Goal: Task Accomplishment & Management: Manage account settings

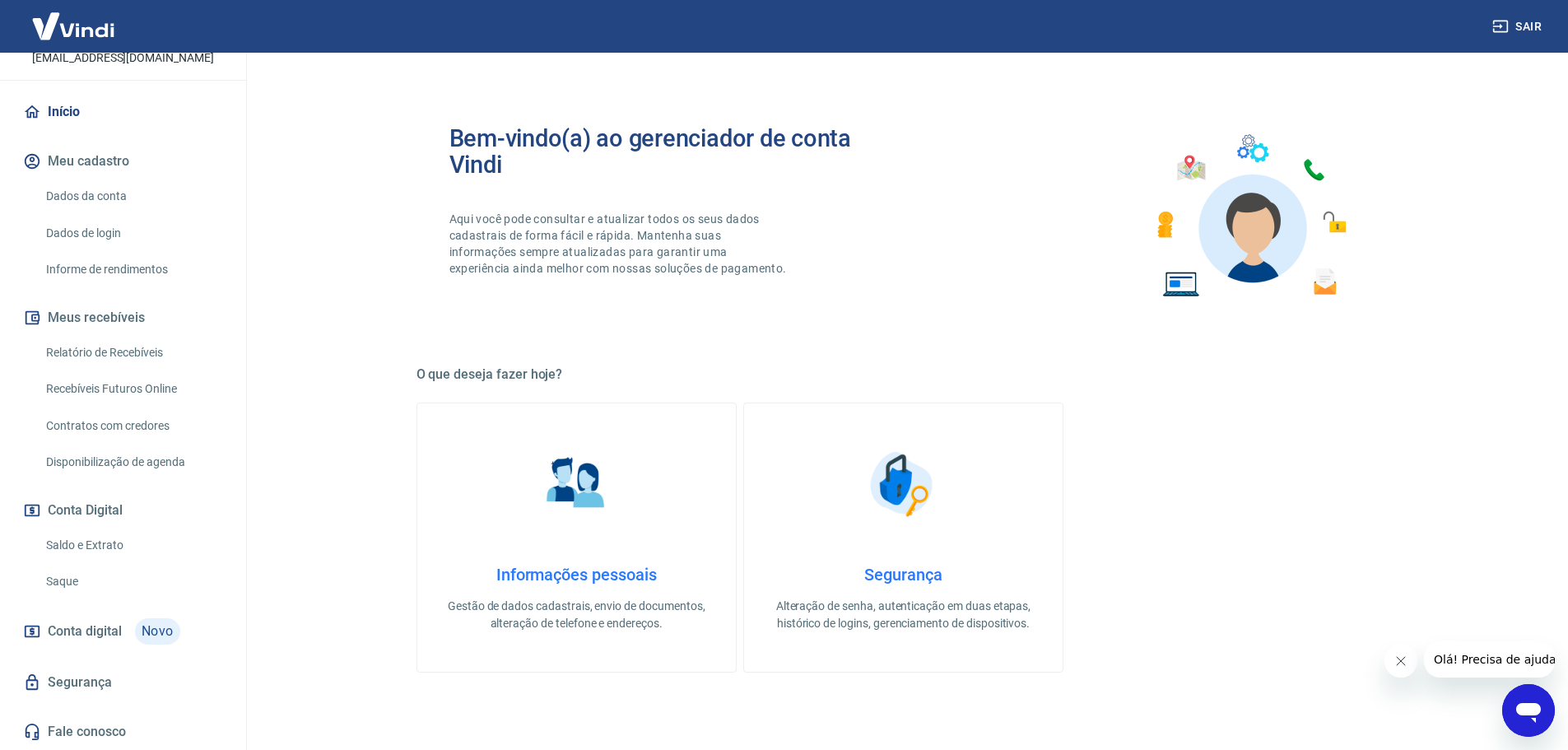
click at [136, 510] on button "Conta Digital" at bounding box center [123, 510] width 206 height 36
click at [132, 547] on link "Saldo e Extrato" at bounding box center [133, 545] width 187 height 34
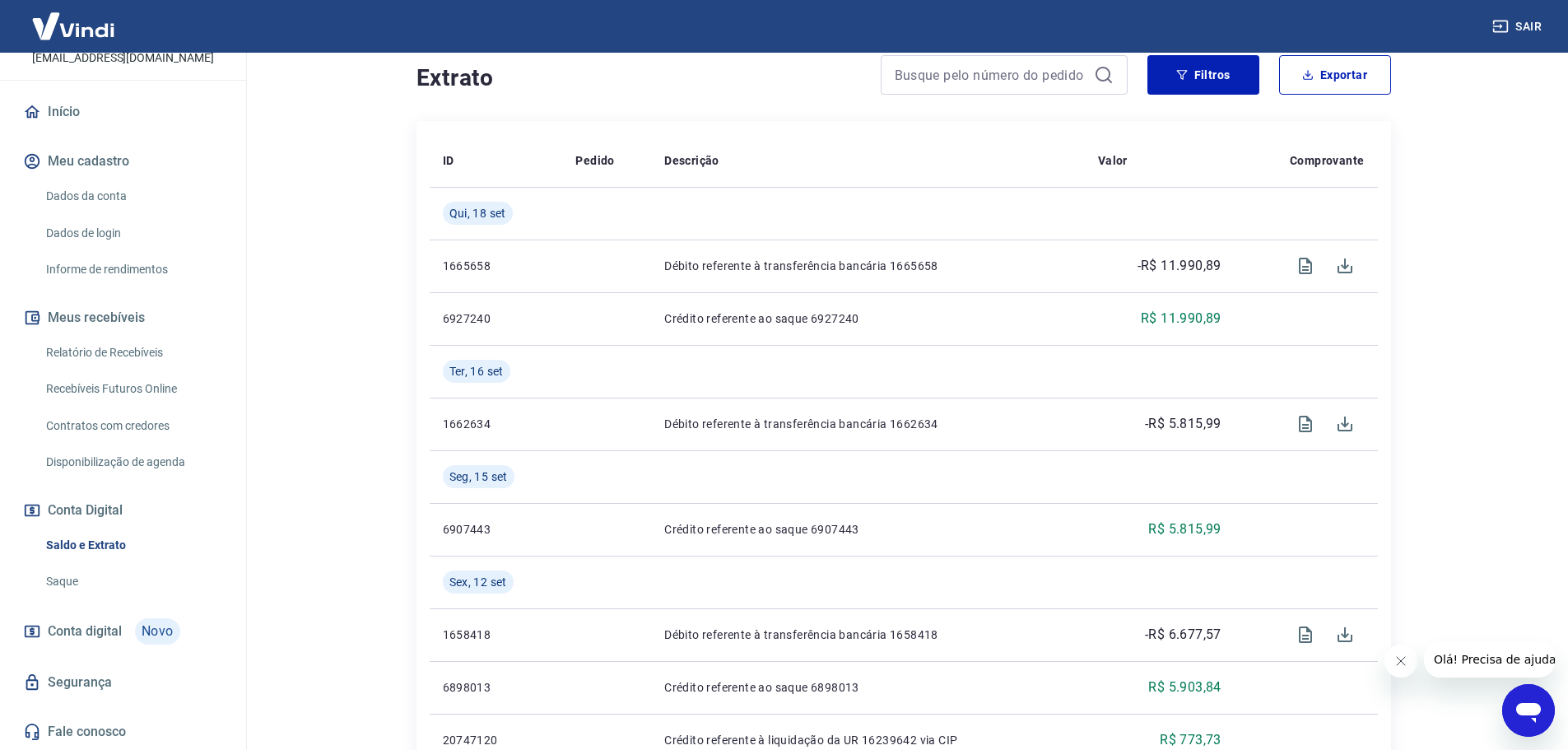
scroll to position [92, 0]
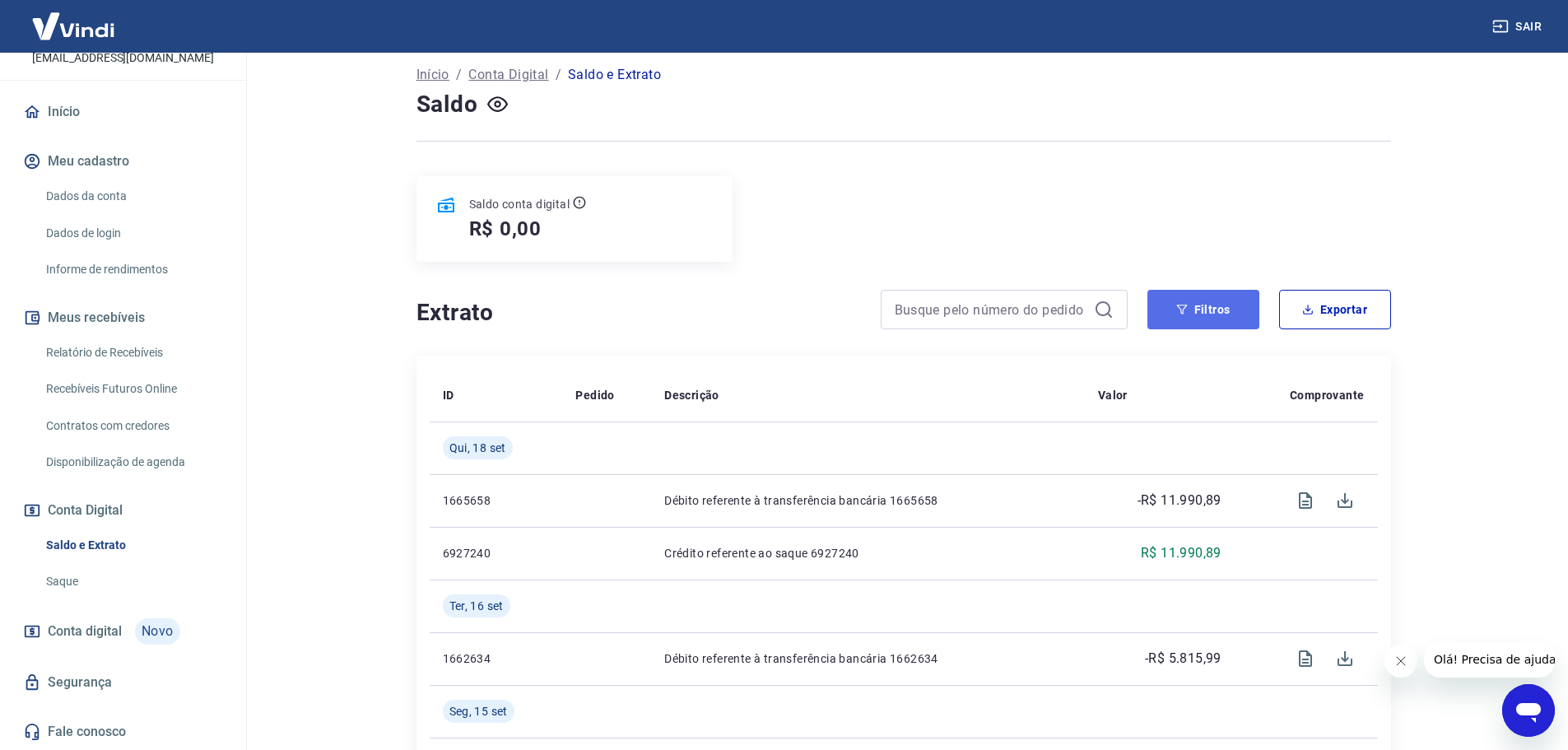
click at [1196, 315] on button "Filtros" at bounding box center [1203, 309] width 112 height 40
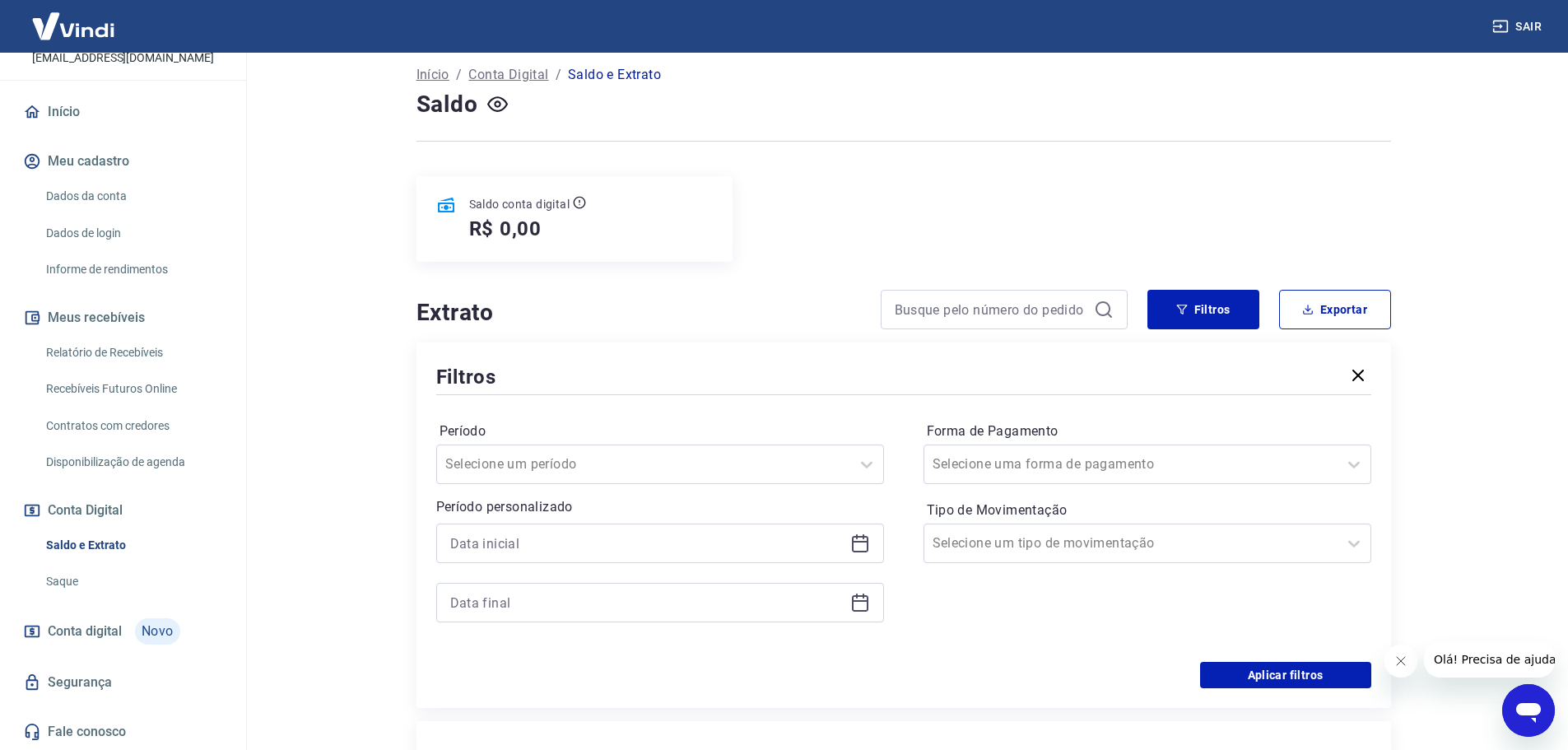
click at [856, 543] on icon at bounding box center [860, 543] width 20 height 20
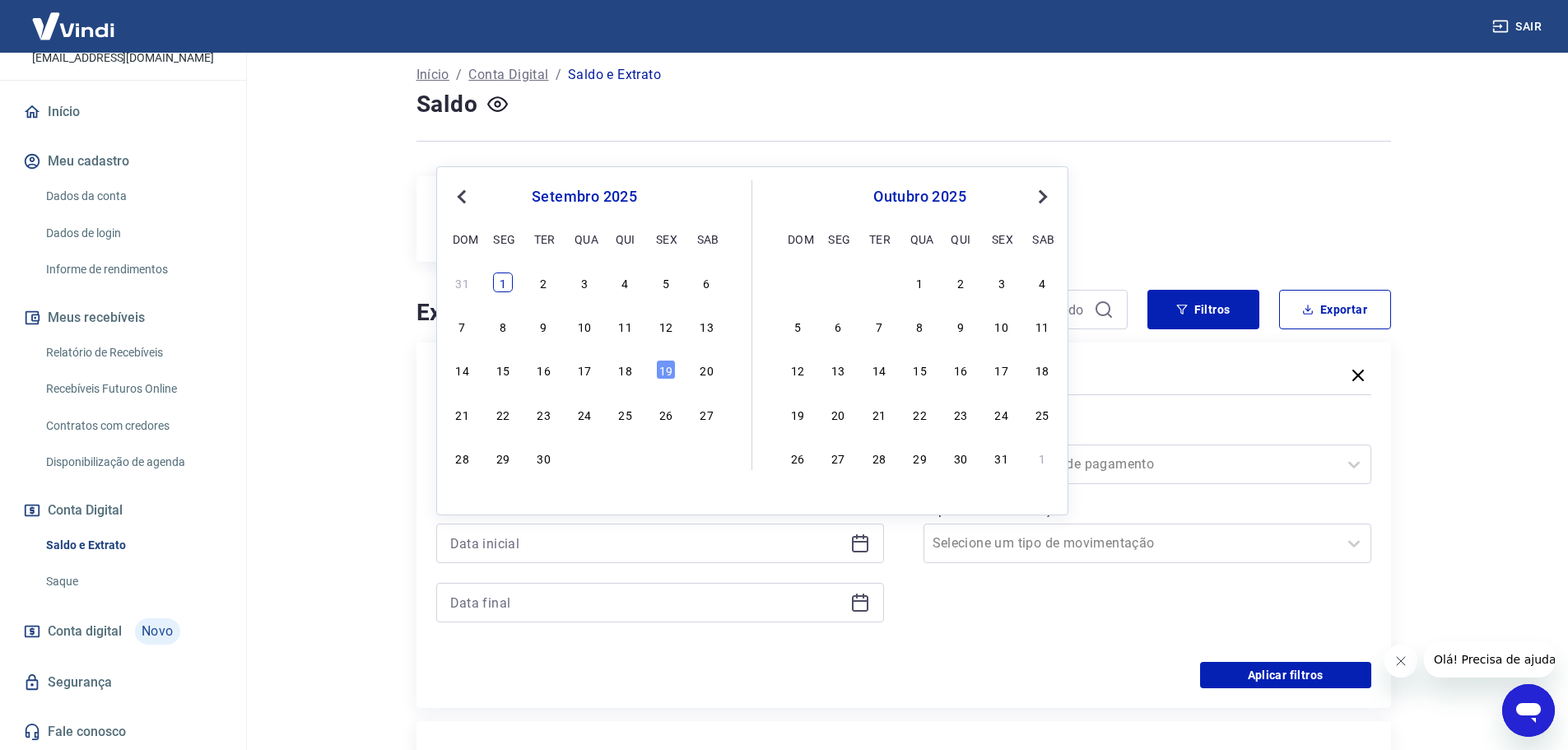
click at [503, 276] on div "1" at bounding box center [503, 282] width 20 height 20
type input "01/09/2025"
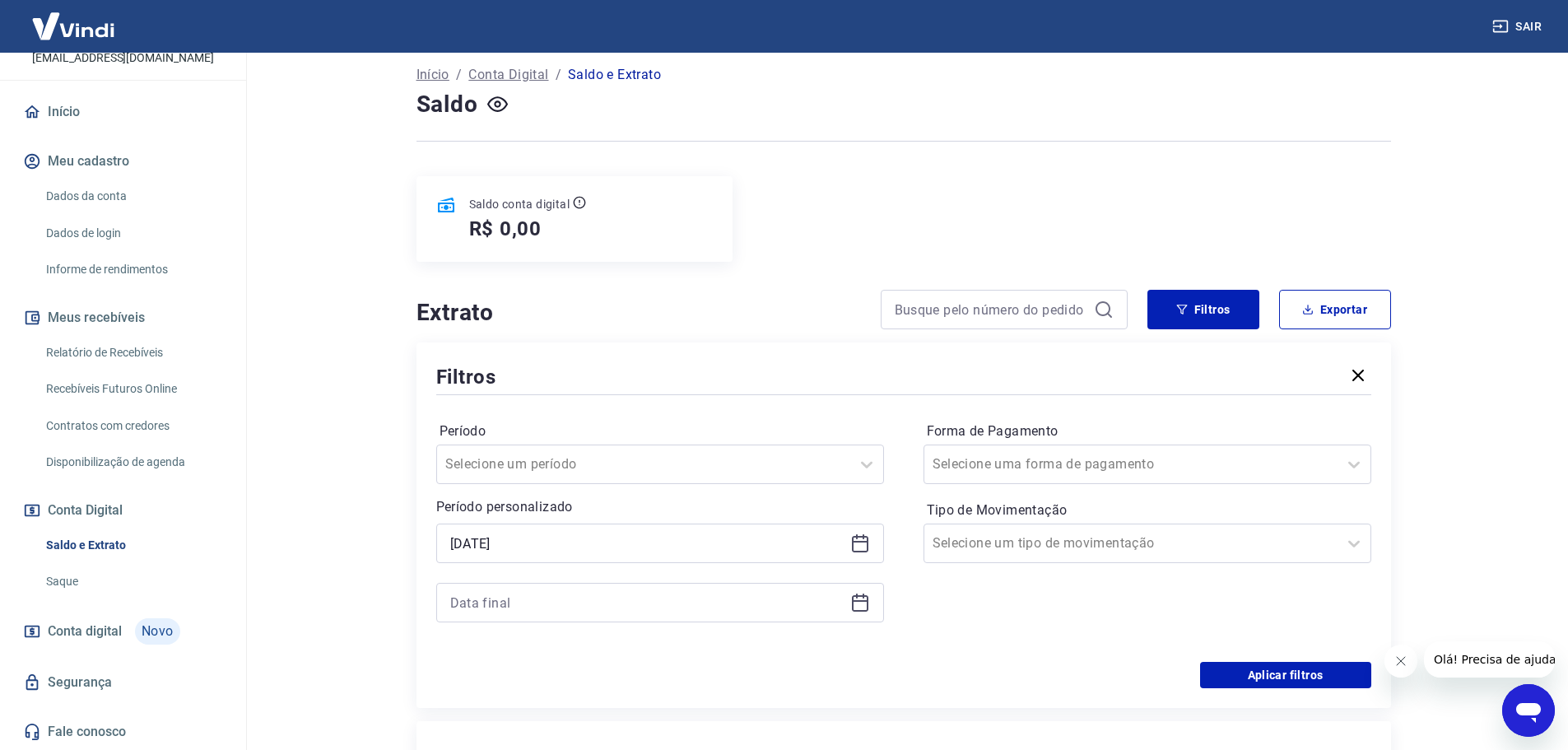
click at [860, 604] on icon at bounding box center [860, 603] width 20 height 20
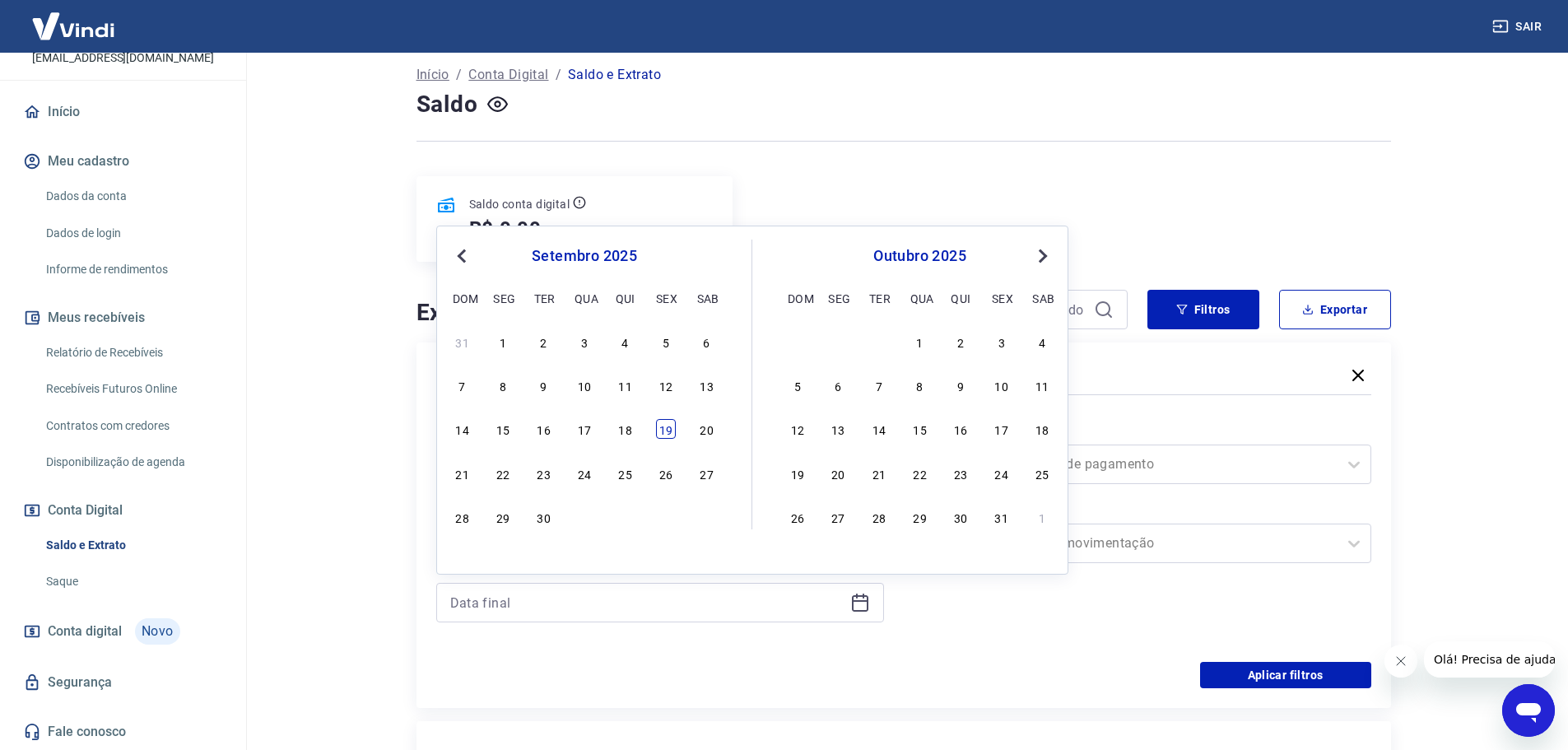
click at [663, 435] on div "19" at bounding box center [666, 428] width 20 height 20
type input "19/09/2025"
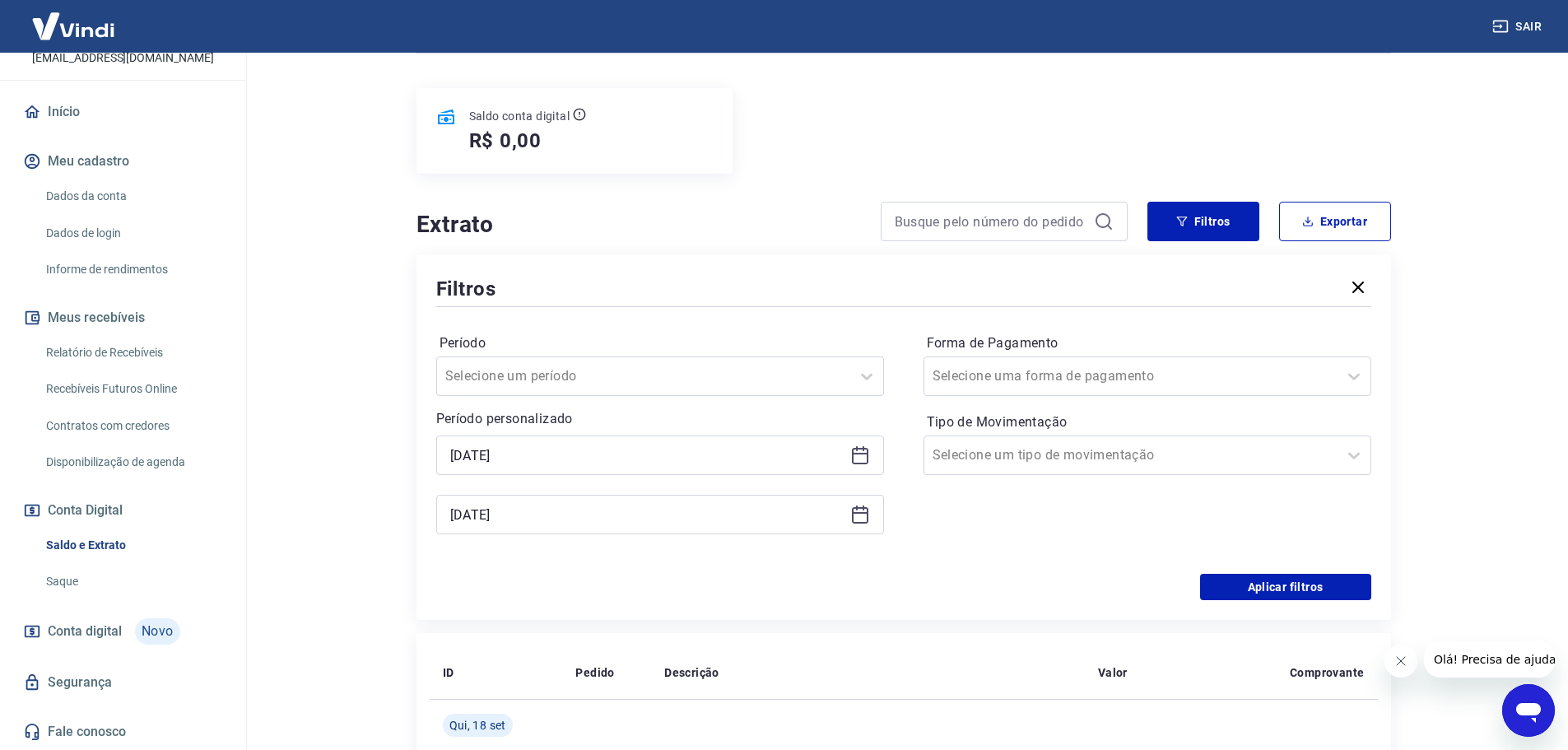
scroll to position [174, 0]
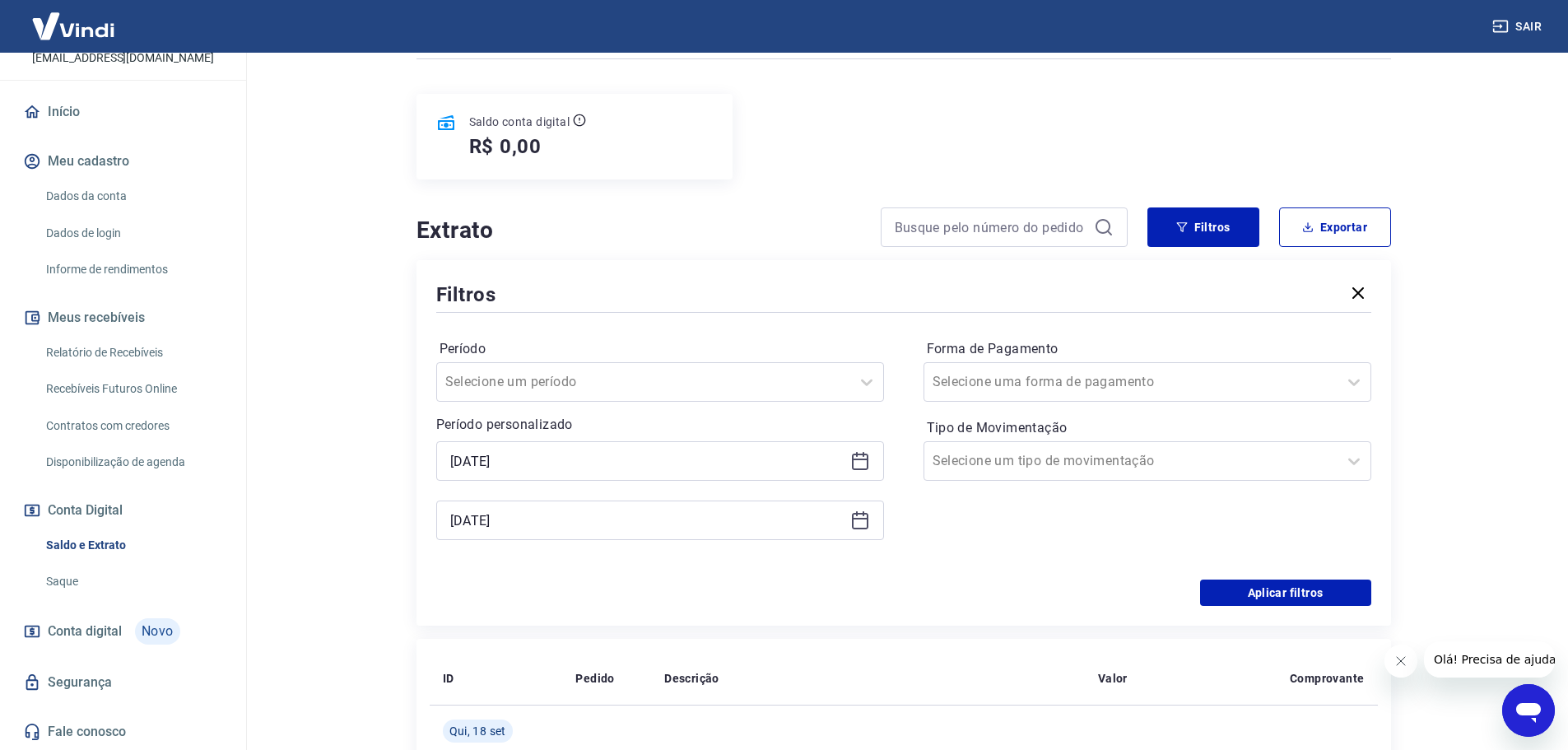
click at [861, 464] on icon at bounding box center [860, 460] width 20 height 20
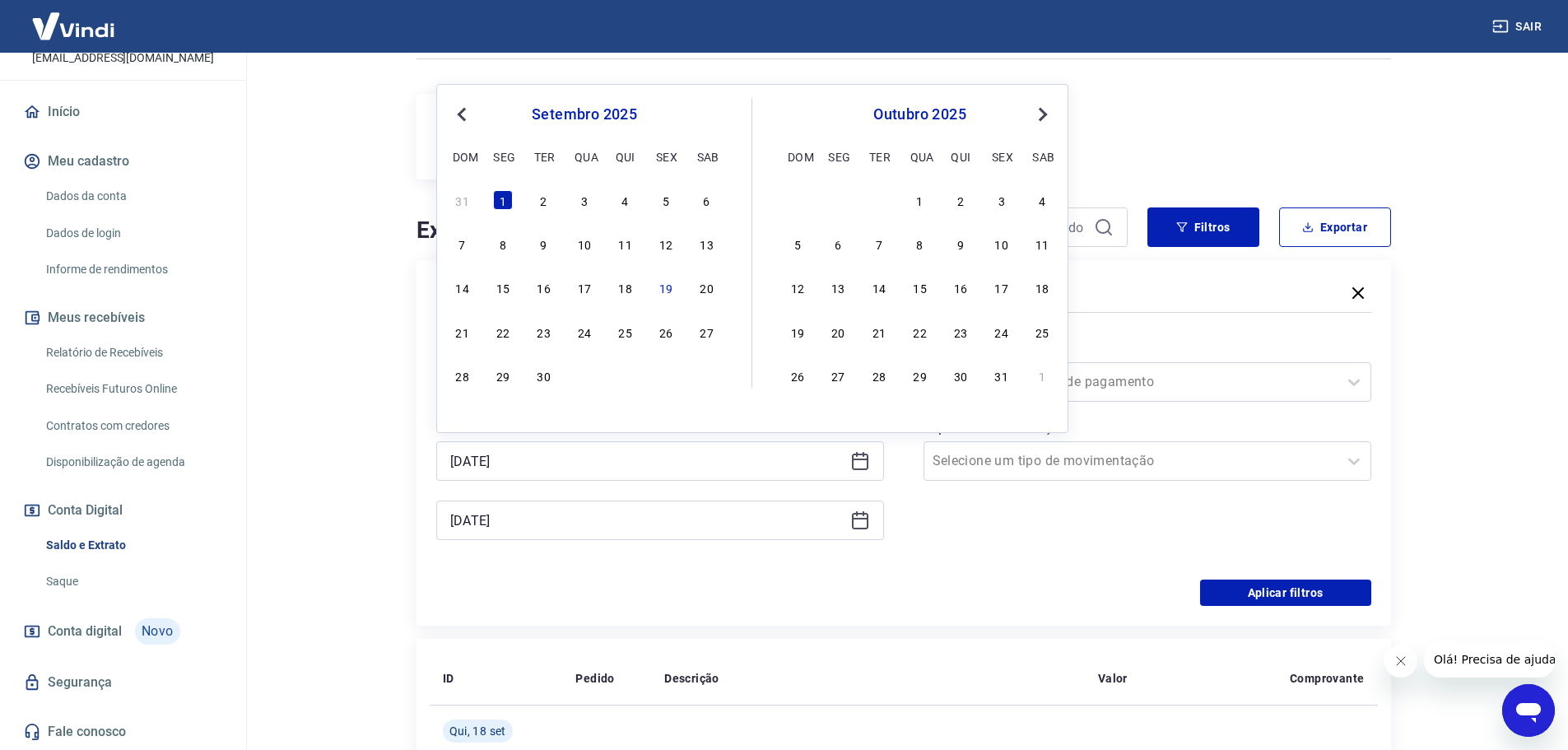
click at [456, 117] on button "Previous Month" at bounding box center [461, 114] width 20 height 20
click at [966, 527] on div "Forma de Pagamento Selecione uma forma de pagamento Tipo de Movimentação Seleci…" at bounding box center [1147, 447] width 448 height 224
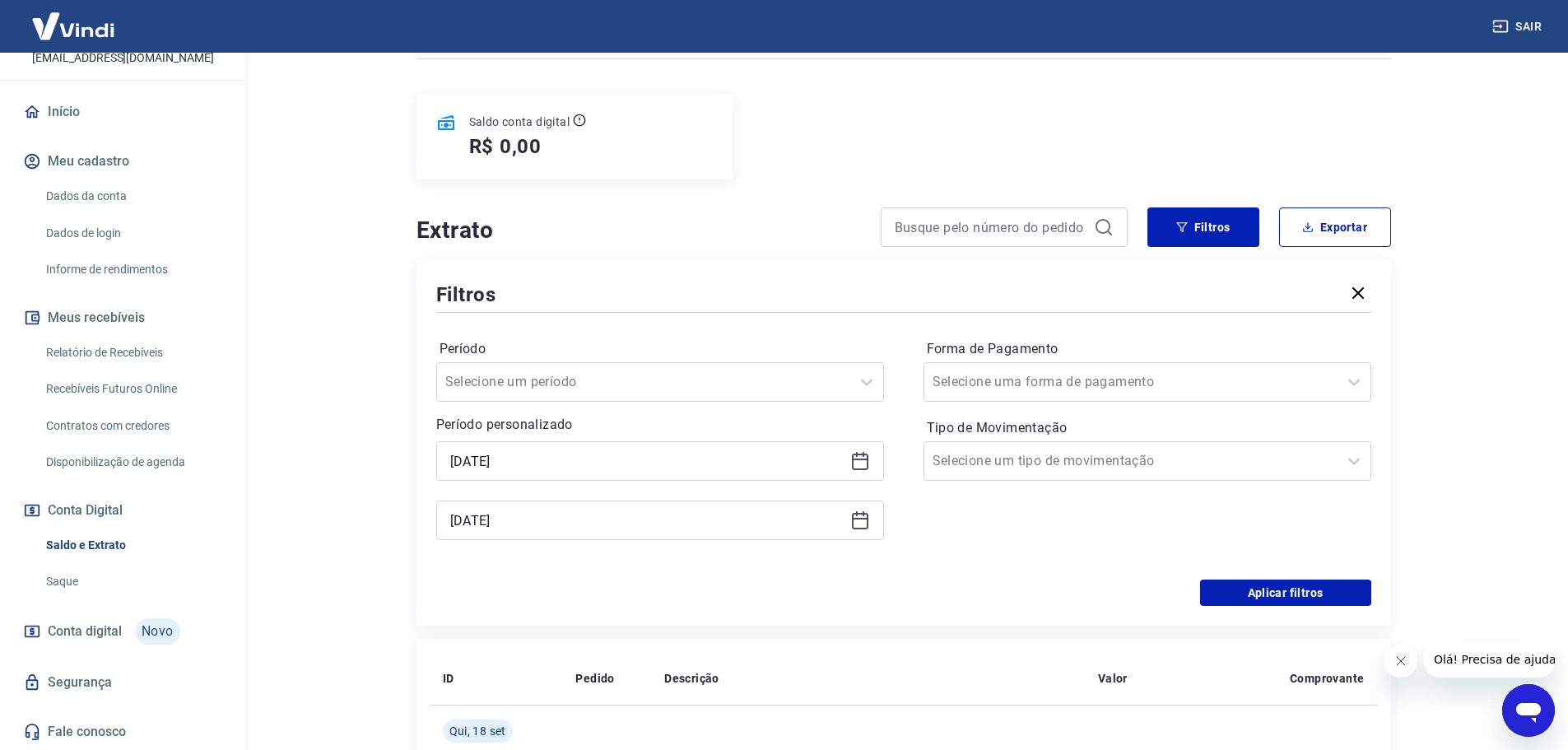
click at [169, 356] on link "Relatório de Recebíveis" at bounding box center [133, 353] width 187 height 34
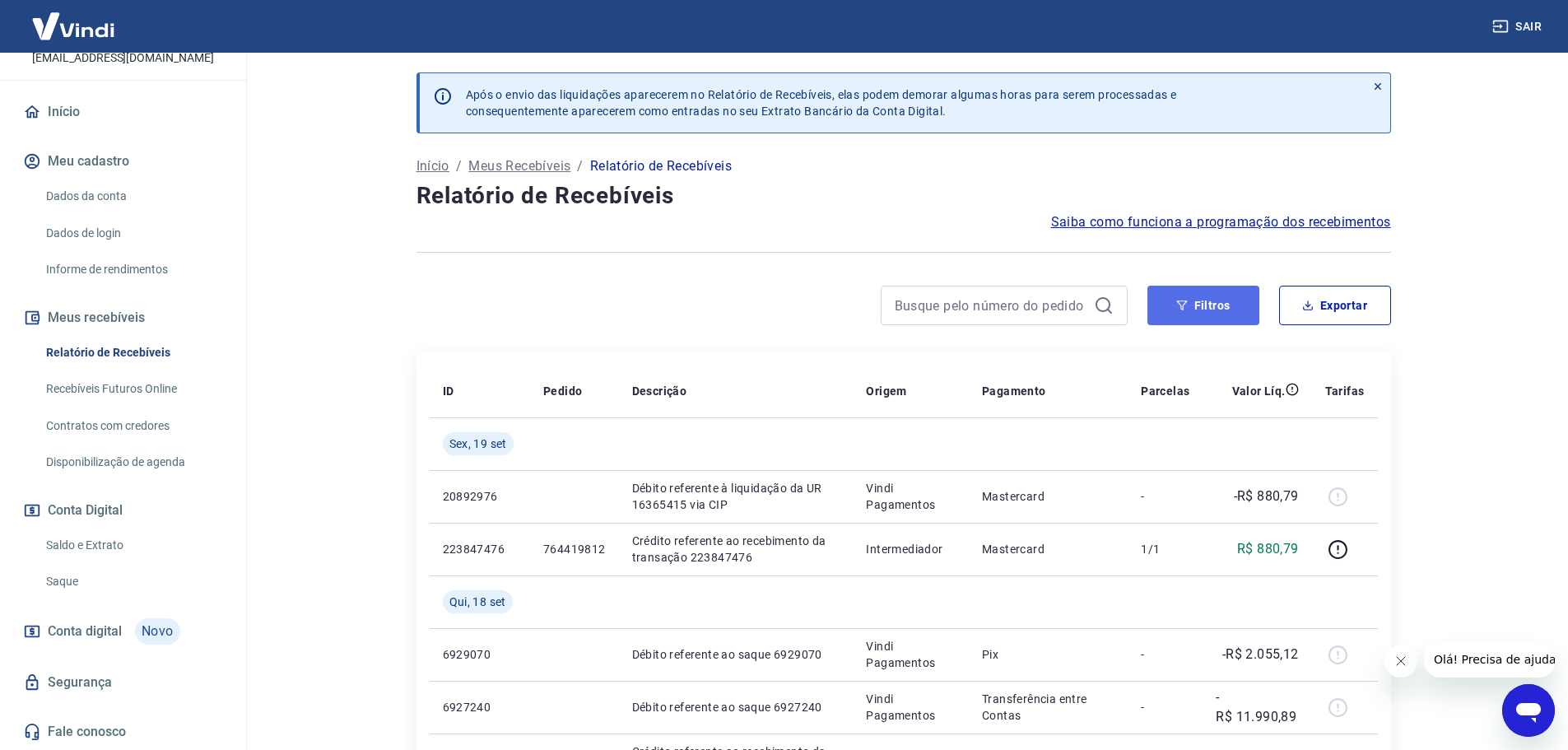
click at [1173, 316] on button "Filtros" at bounding box center [1203, 306] width 112 height 40
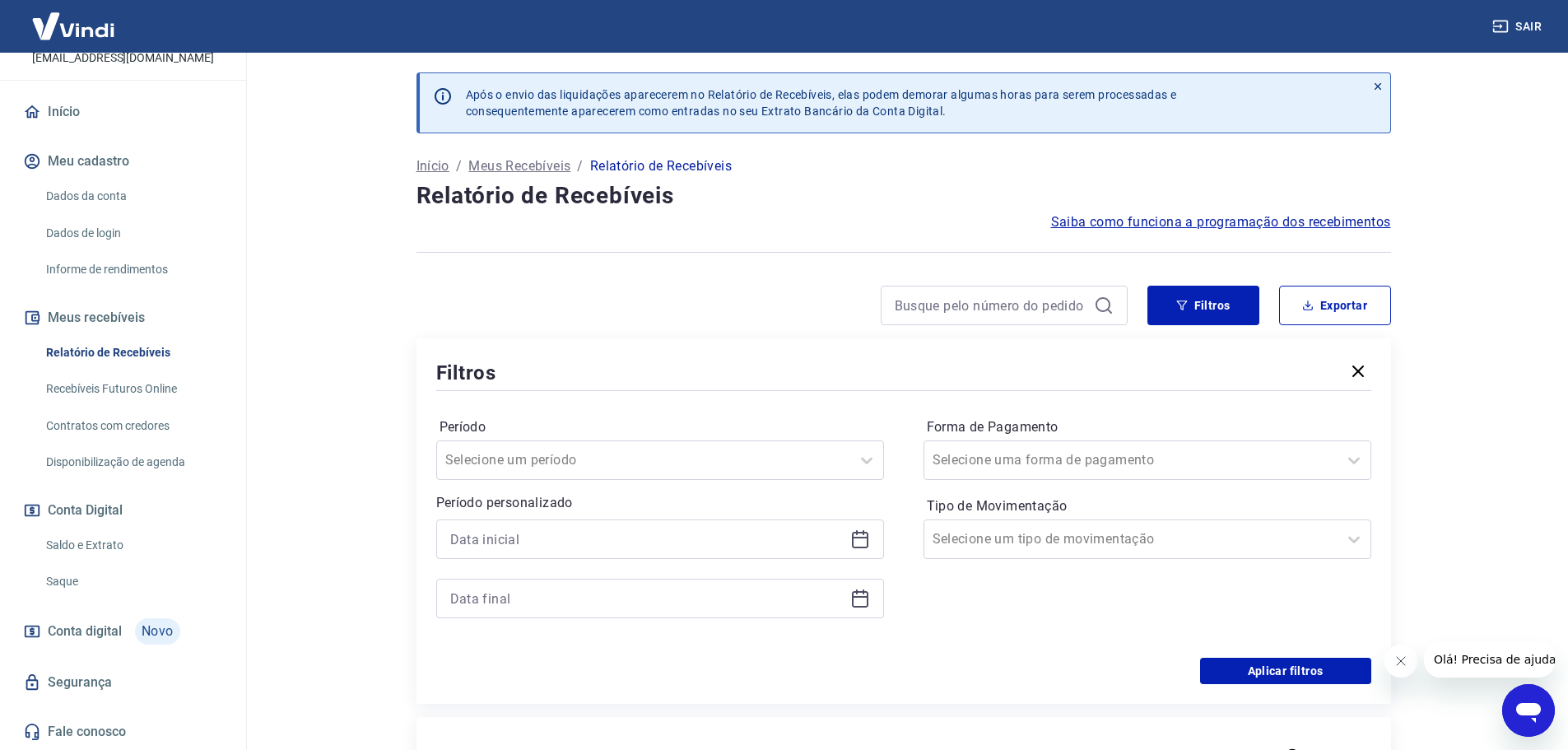
click at [863, 533] on icon at bounding box center [864, 532] width 2 height 5
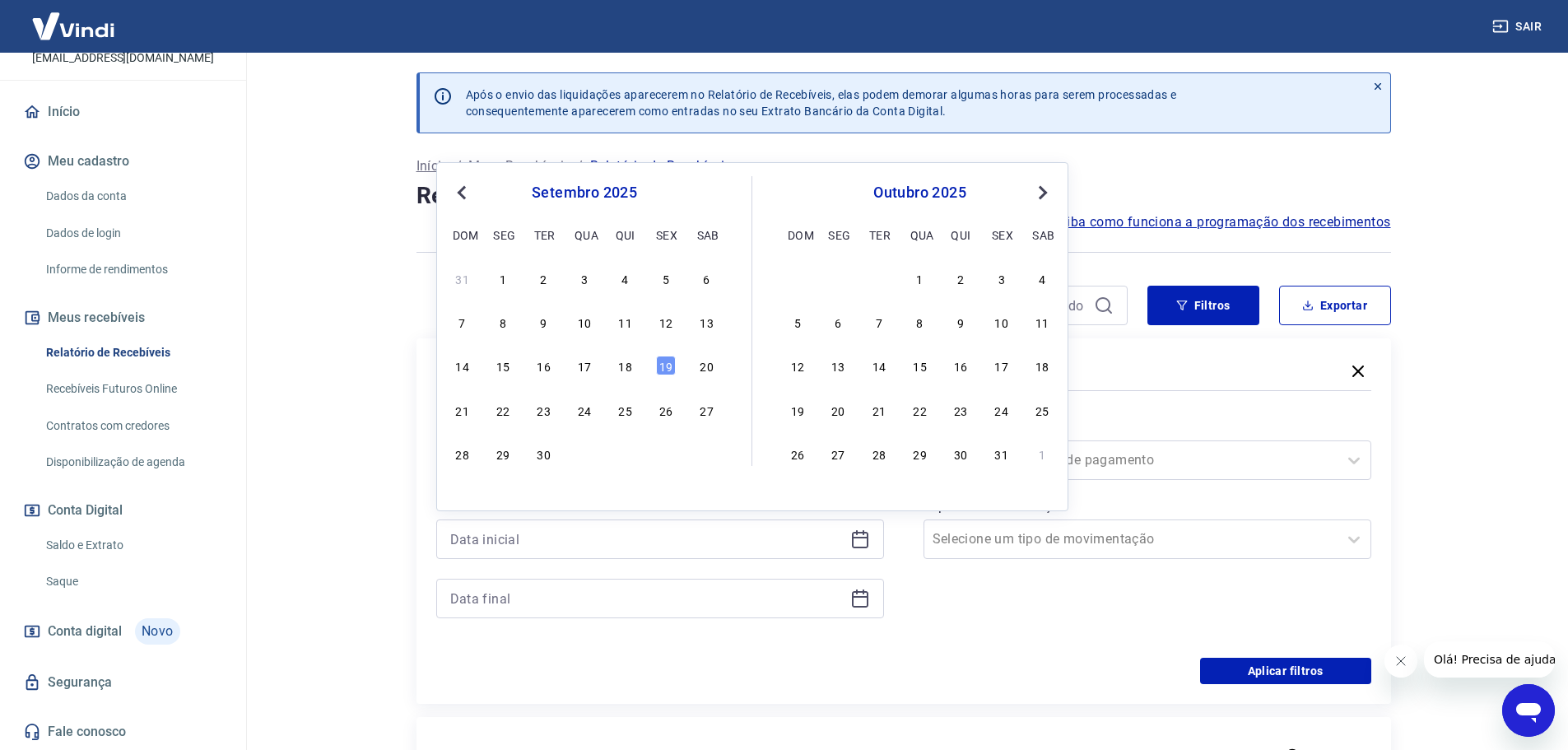
click at [454, 192] on button "Previous Month" at bounding box center [461, 192] width 20 height 20
click at [656, 277] on div "27 28 29 30 31 1 2" at bounding box center [584, 277] width 269 height 24
click at [660, 277] on div "1" at bounding box center [666, 278] width 20 height 20
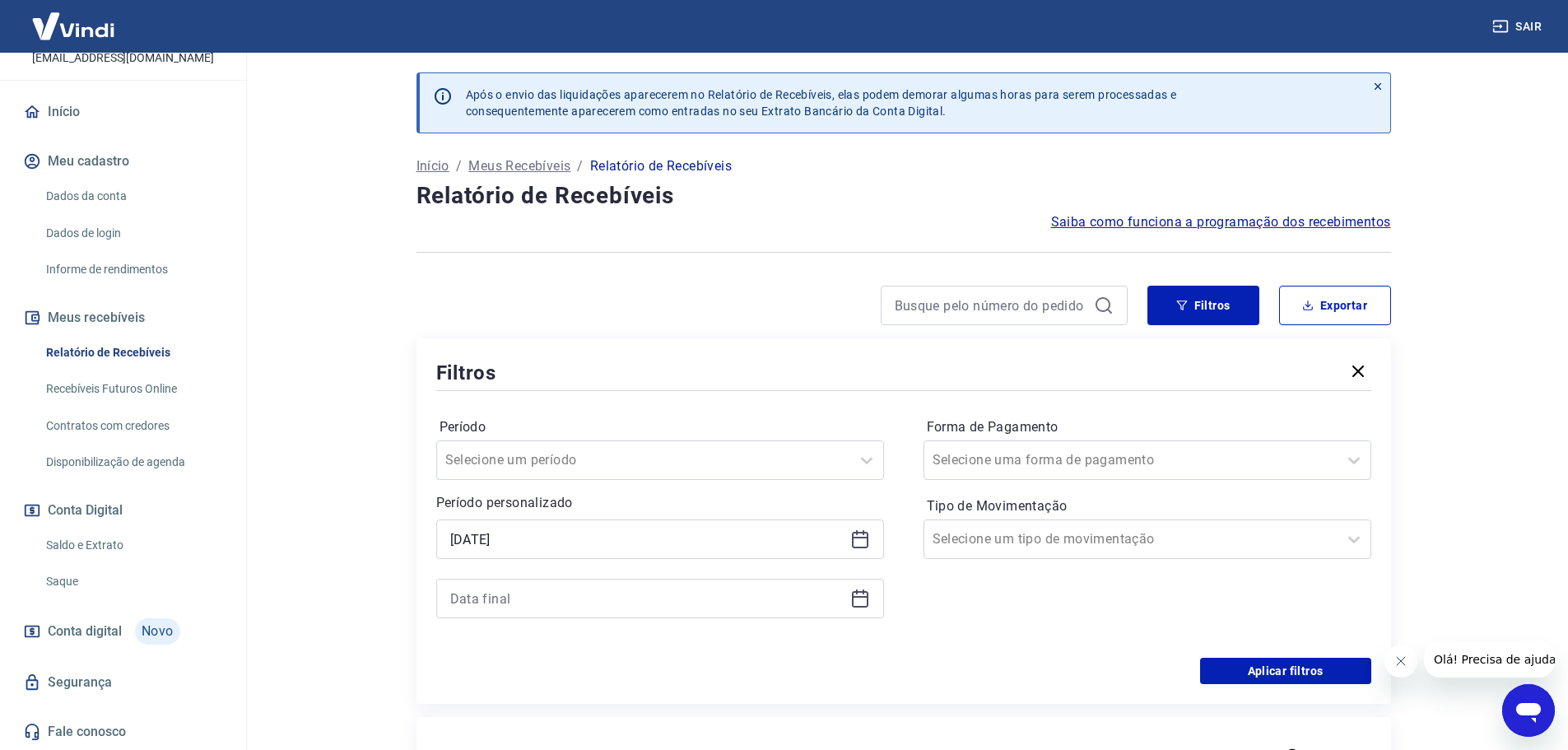
type input "[DATE]"
click at [862, 593] on icon at bounding box center [859, 599] width 16 height 16
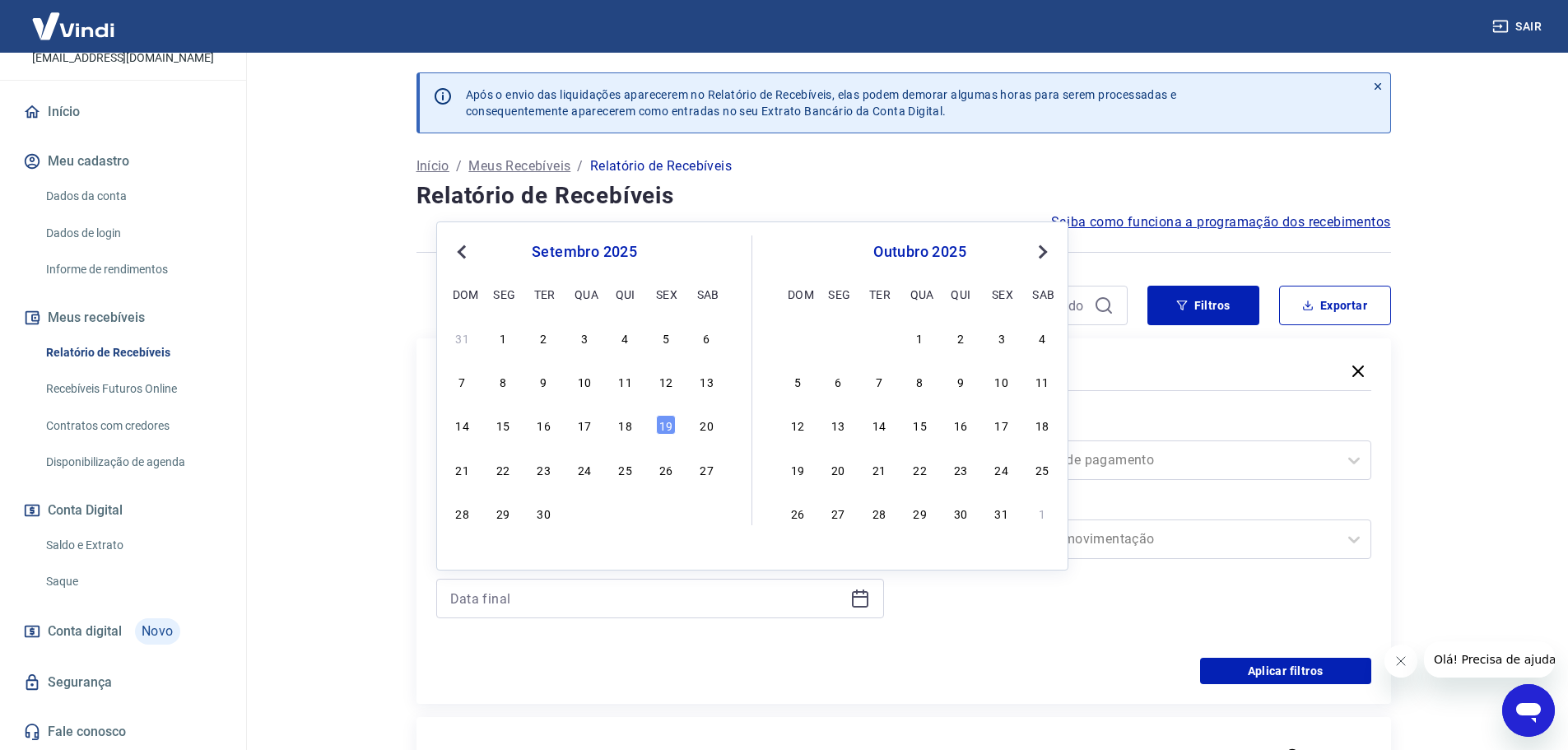
drag, startPoint x: 461, startPoint y: 254, endPoint x: 505, endPoint y: 293, distance: 58.8
click at [463, 255] on span "Previous Month" at bounding box center [463, 252] width 0 height 19
click at [471, 553] on div "31" at bounding box center [462, 557] width 20 height 20
type input "[DATE]"
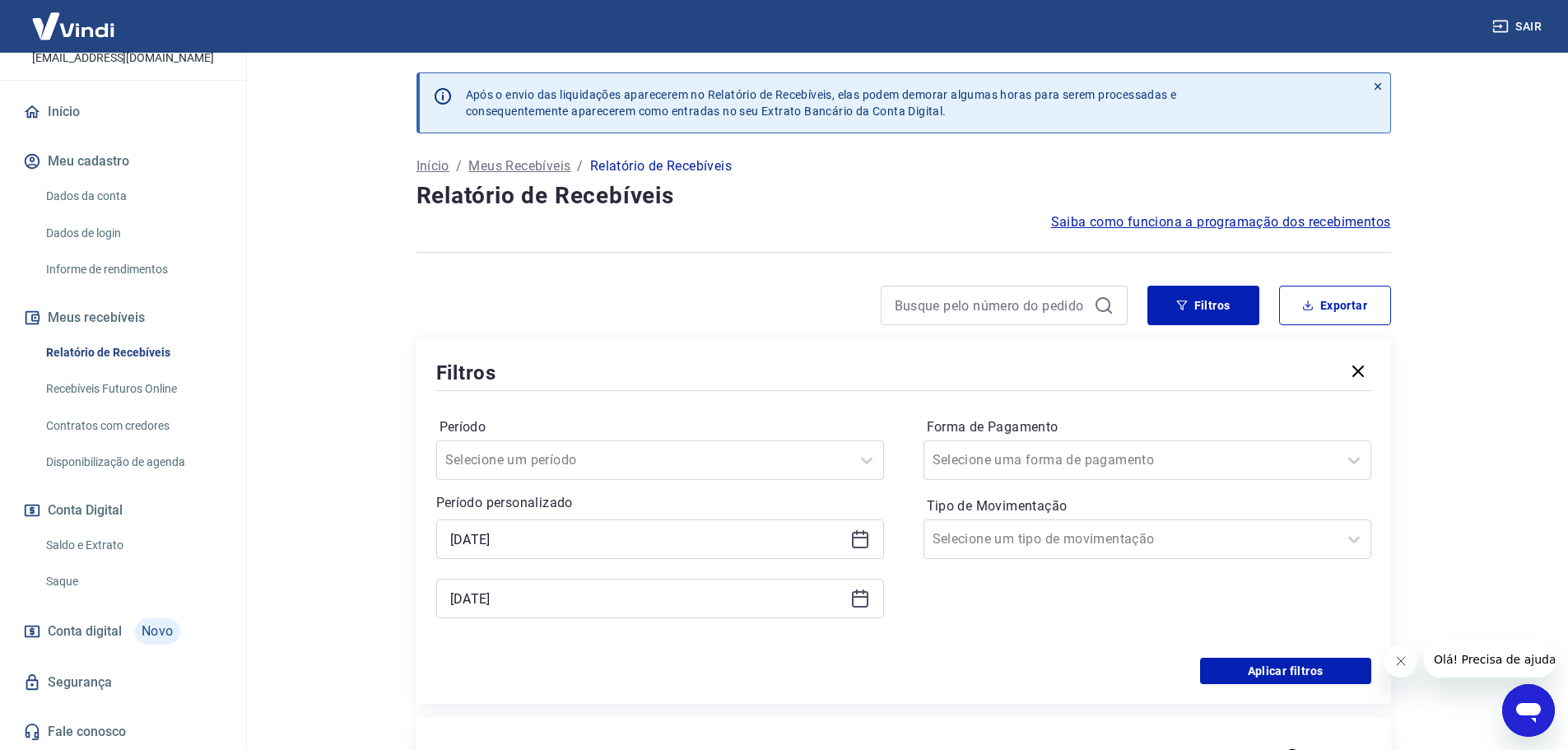
drag, startPoint x: 1008, startPoint y: 622, endPoint x: 1111, endPoint y: 636, distance: 103.9
click at [1035, 623] on div "Forma de Pagamento Selecione uma forma de pagamento Tipo de Movimentação Seleci…" at bounding box center [1147, 525] width 448 height 224
click at [1242, 664] on button "Aplicar filtros" at bounding box center [1286, 671] width 172 height 26
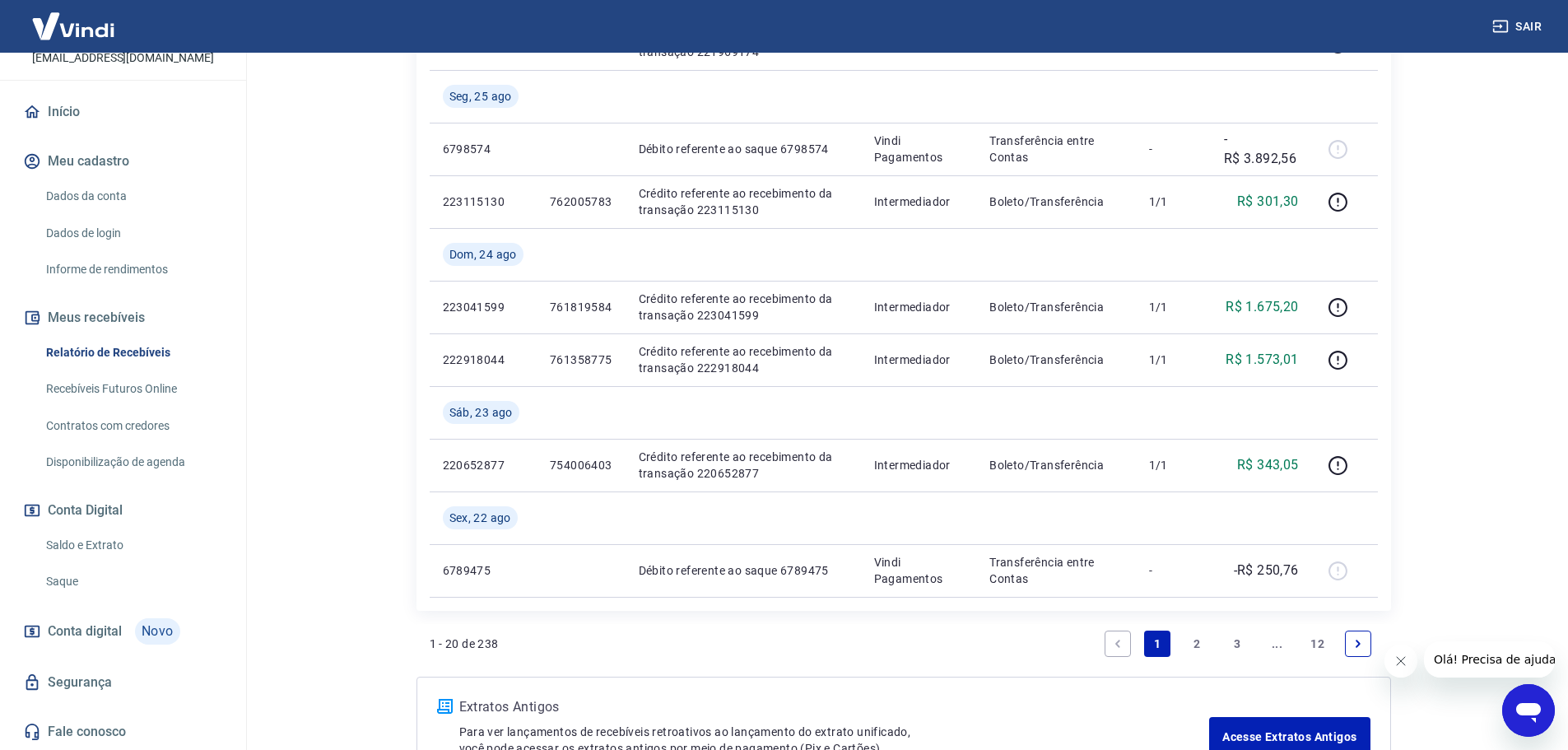
scroll to position [1414, 0]
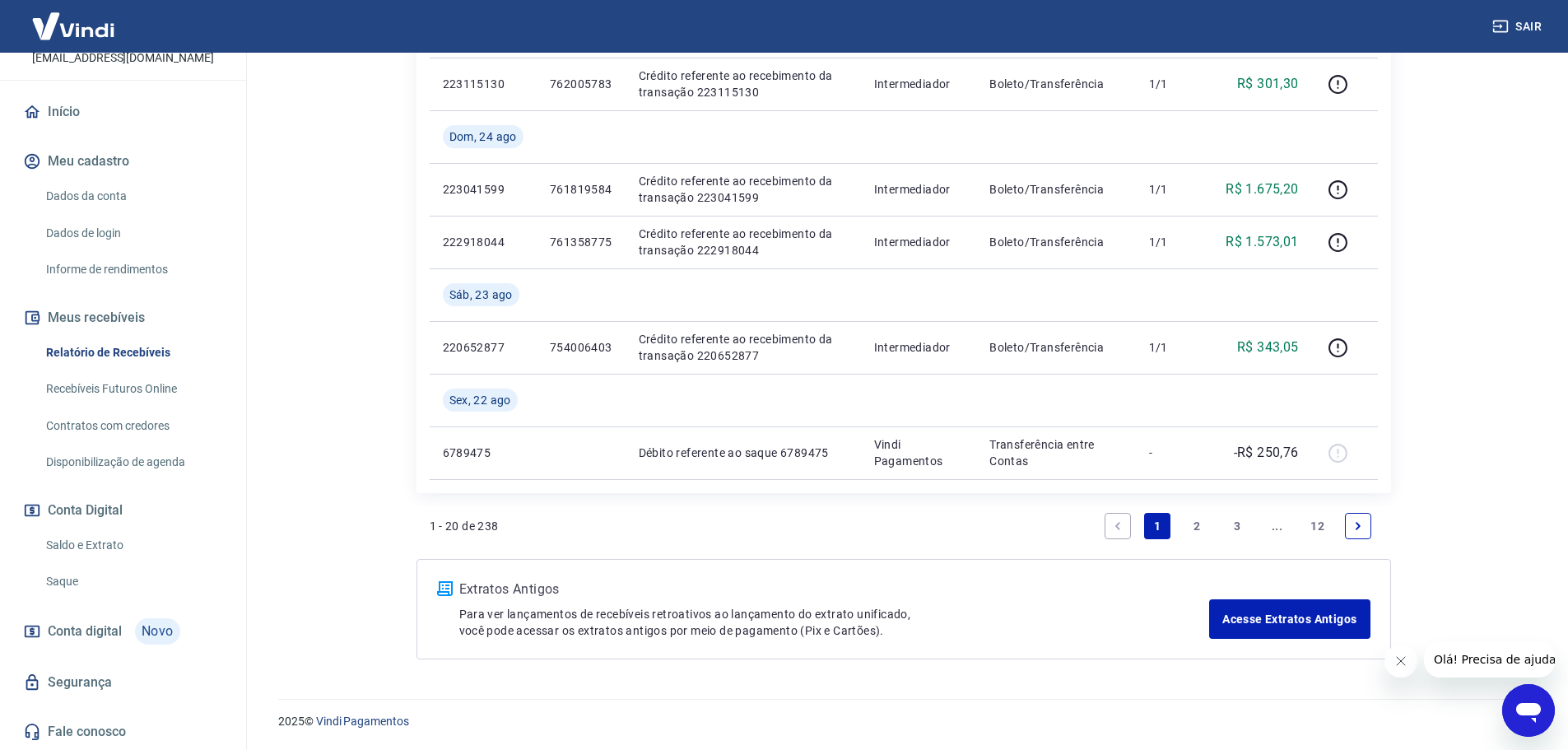
click at [1305, 526] on link "12" at bounding box center [1317, 526] width 27 height 26
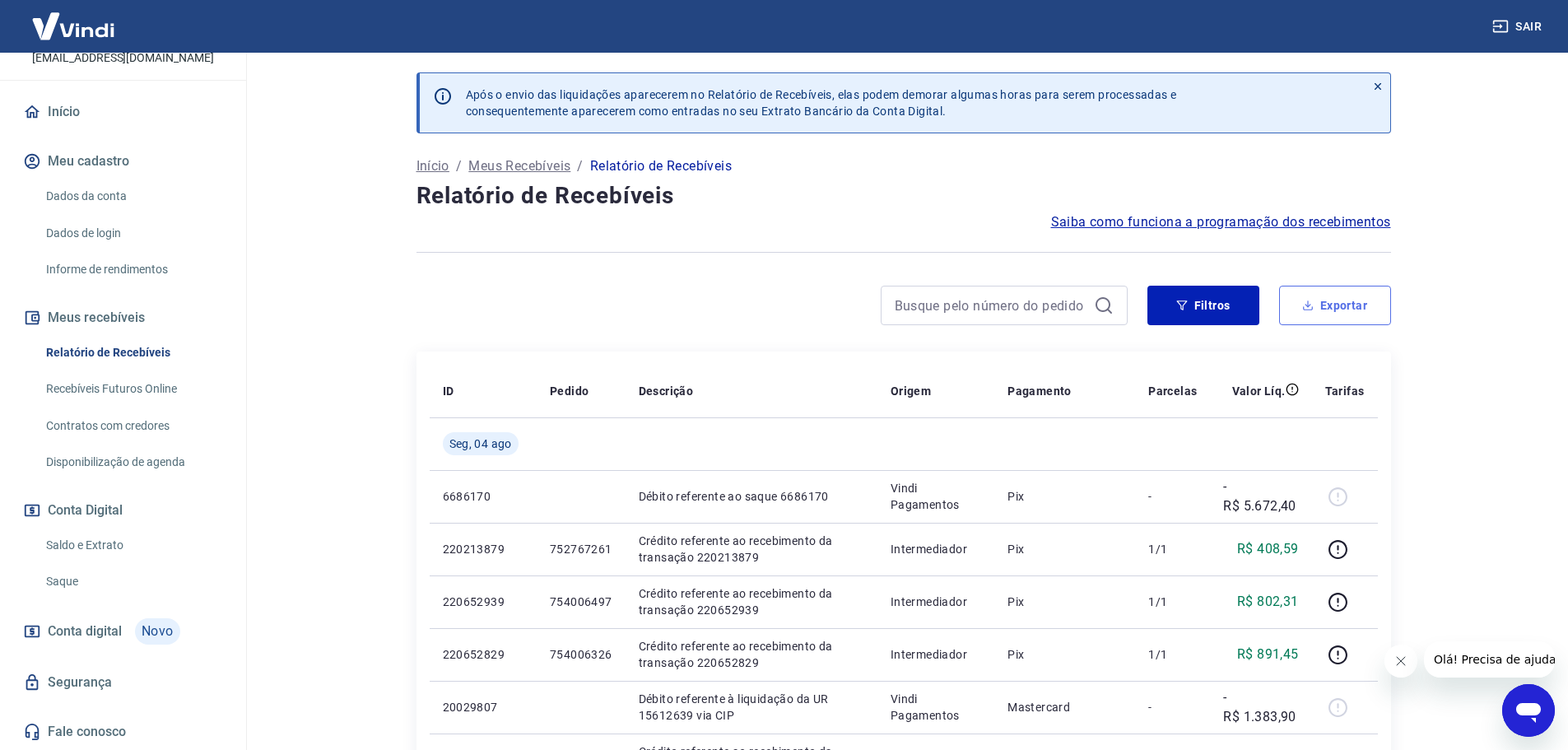
click at [1320, 299] on button "Exportar" at bounding box center [1335, 306] width 112 height 40
type input "[DATE]"
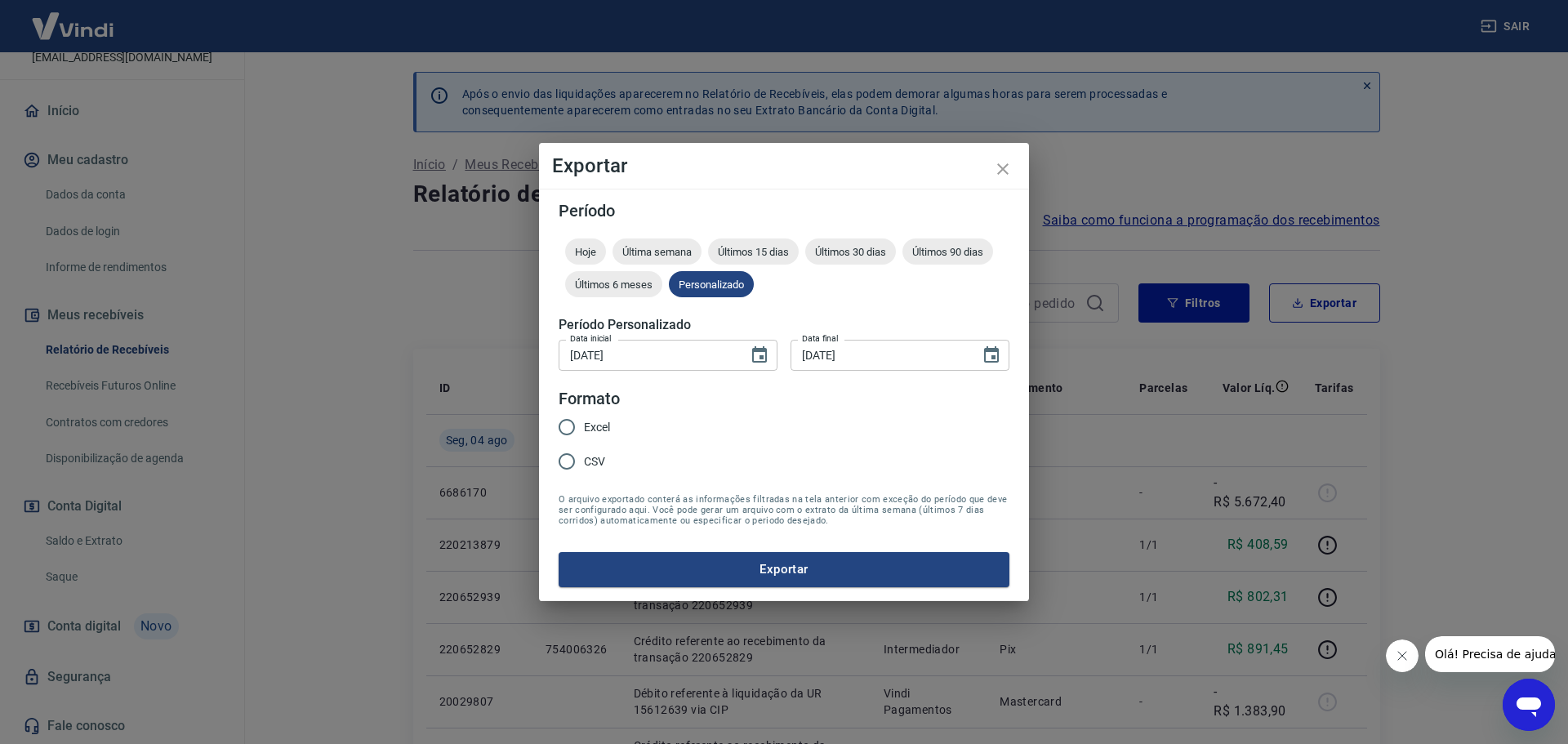
click at [575, 434] on input "Excel" at bounding box center [566, 427] width 35 height 35
radio input "true"
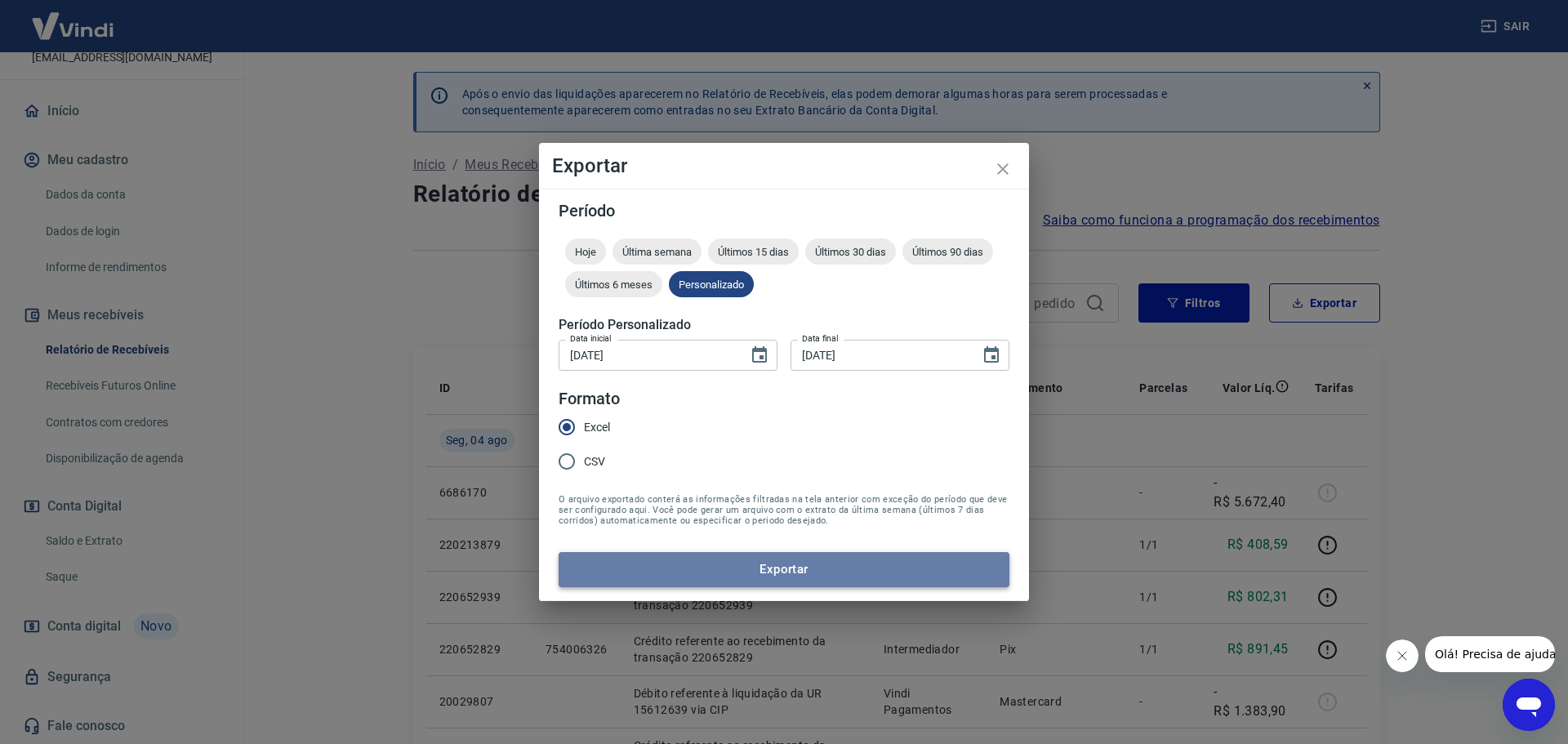
click at [676, 574] on button "Exportar" at bounding box center [784, 569] width 451 height 35
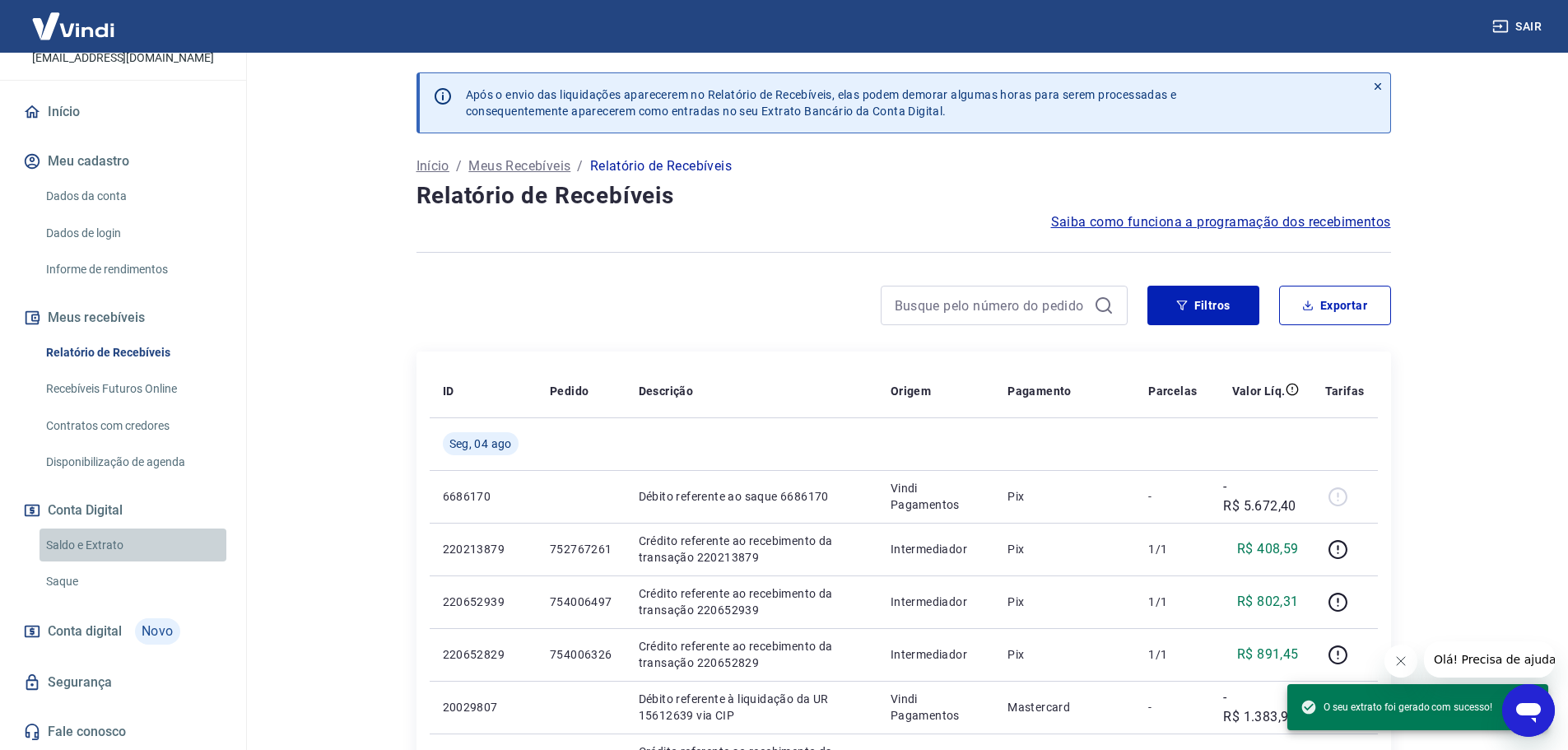
click at [144, 542] on link "Saldo e Extrato" at bounding box center [133, 545] width 187 height 34
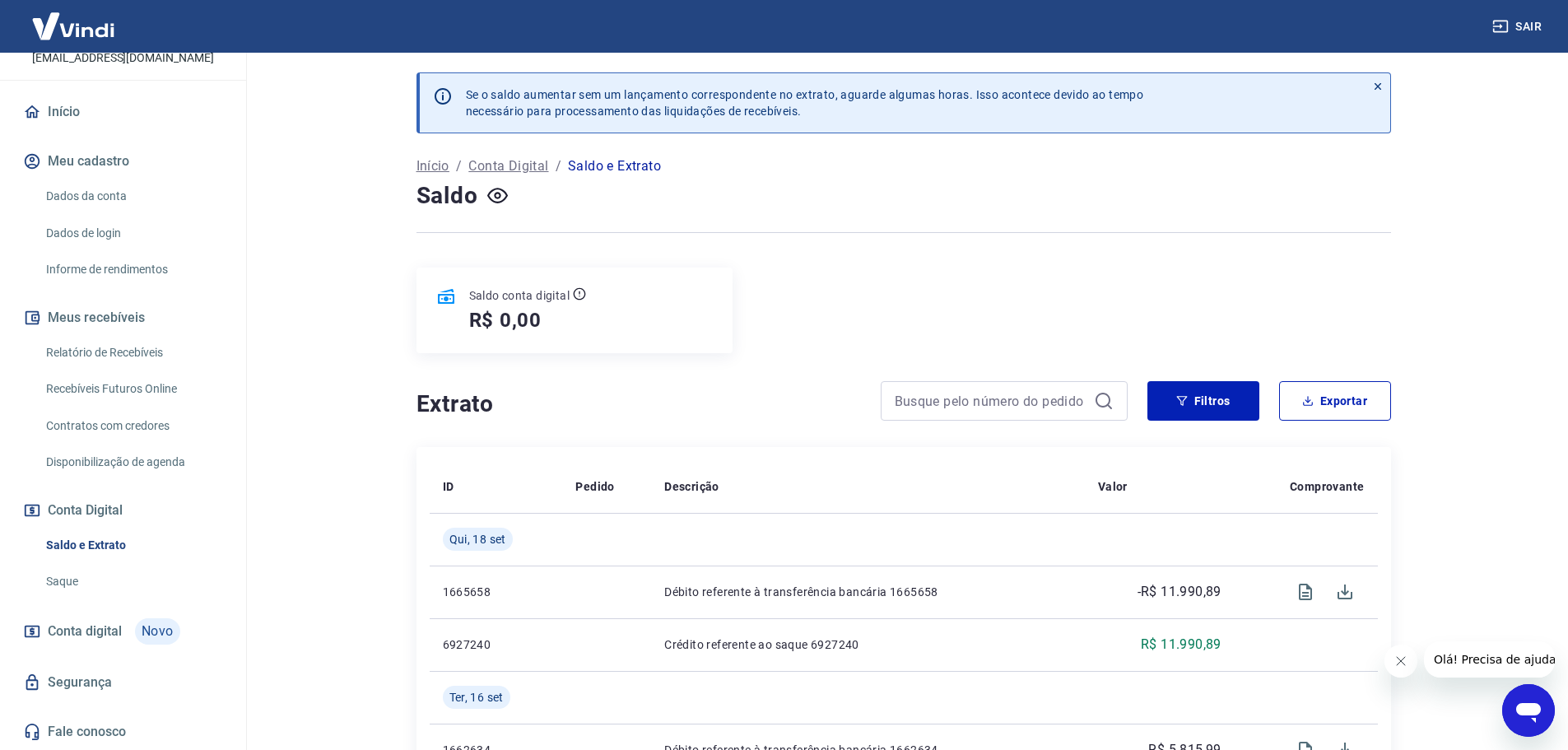
click at [169, 353] on link "Relatório de Recebíveis" at bounding box center [133, 353] width 187 height 34
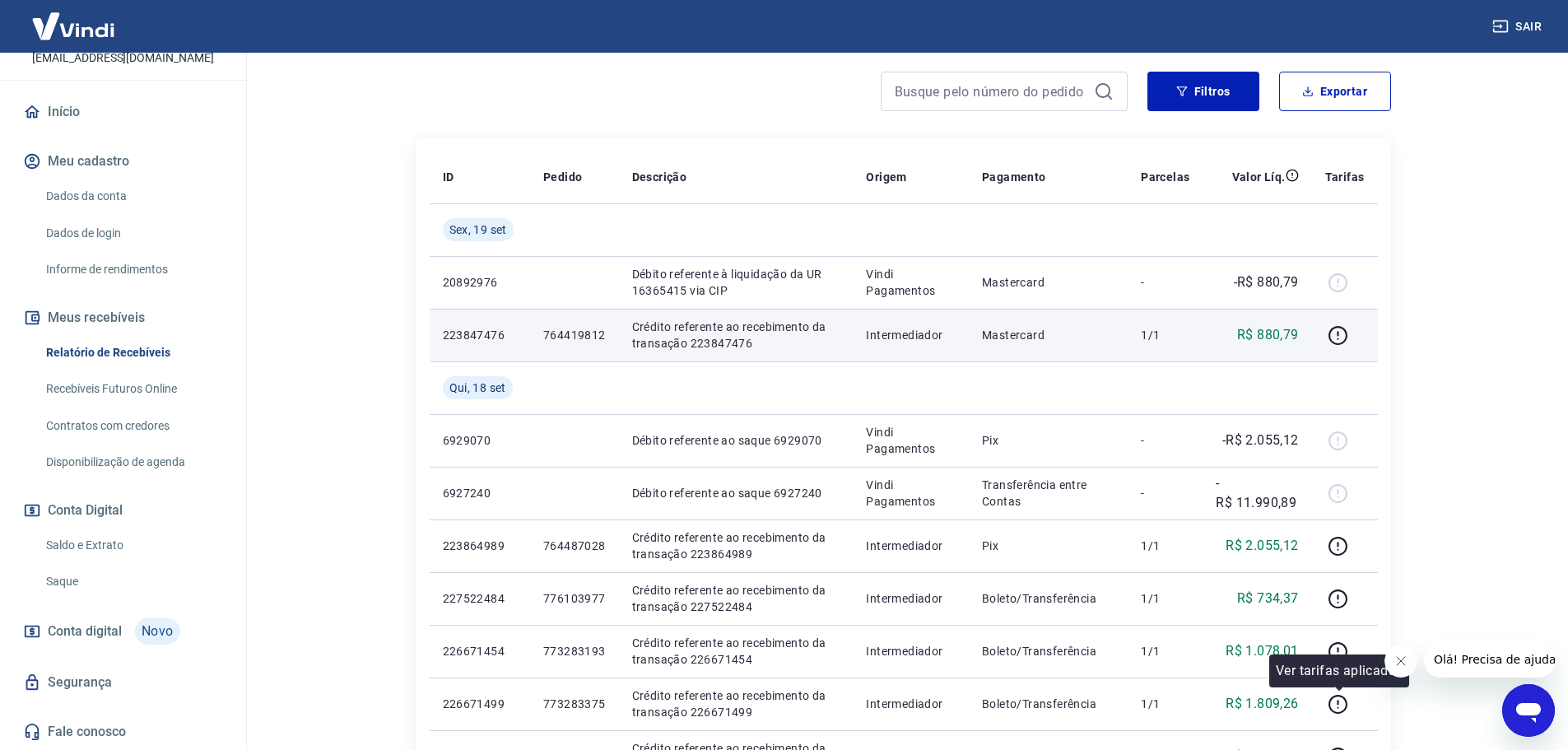
scroll to position [50, 0]
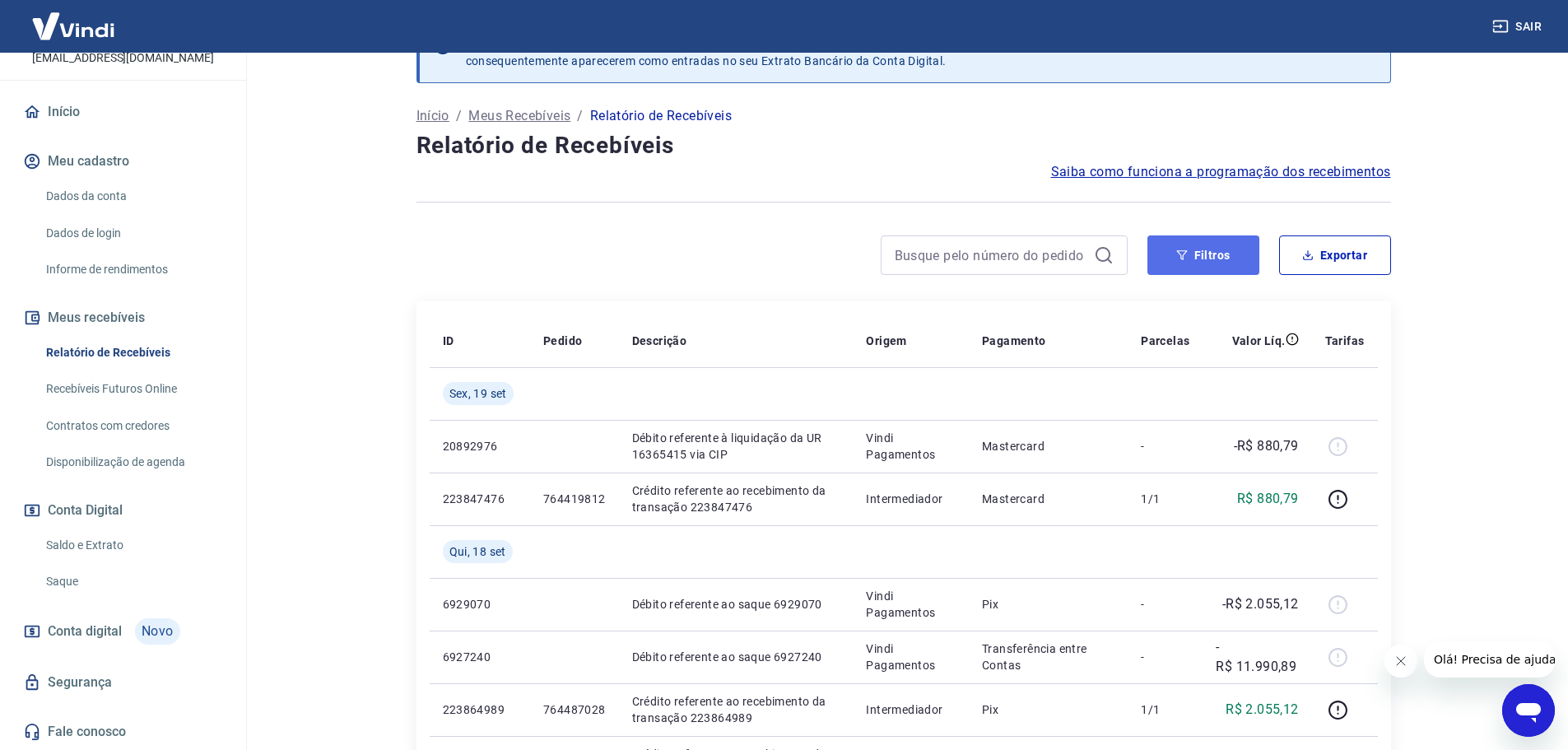
click at [1213, 256] on button "Filtros" at bounding box center [1203, 256] width 112 height 40
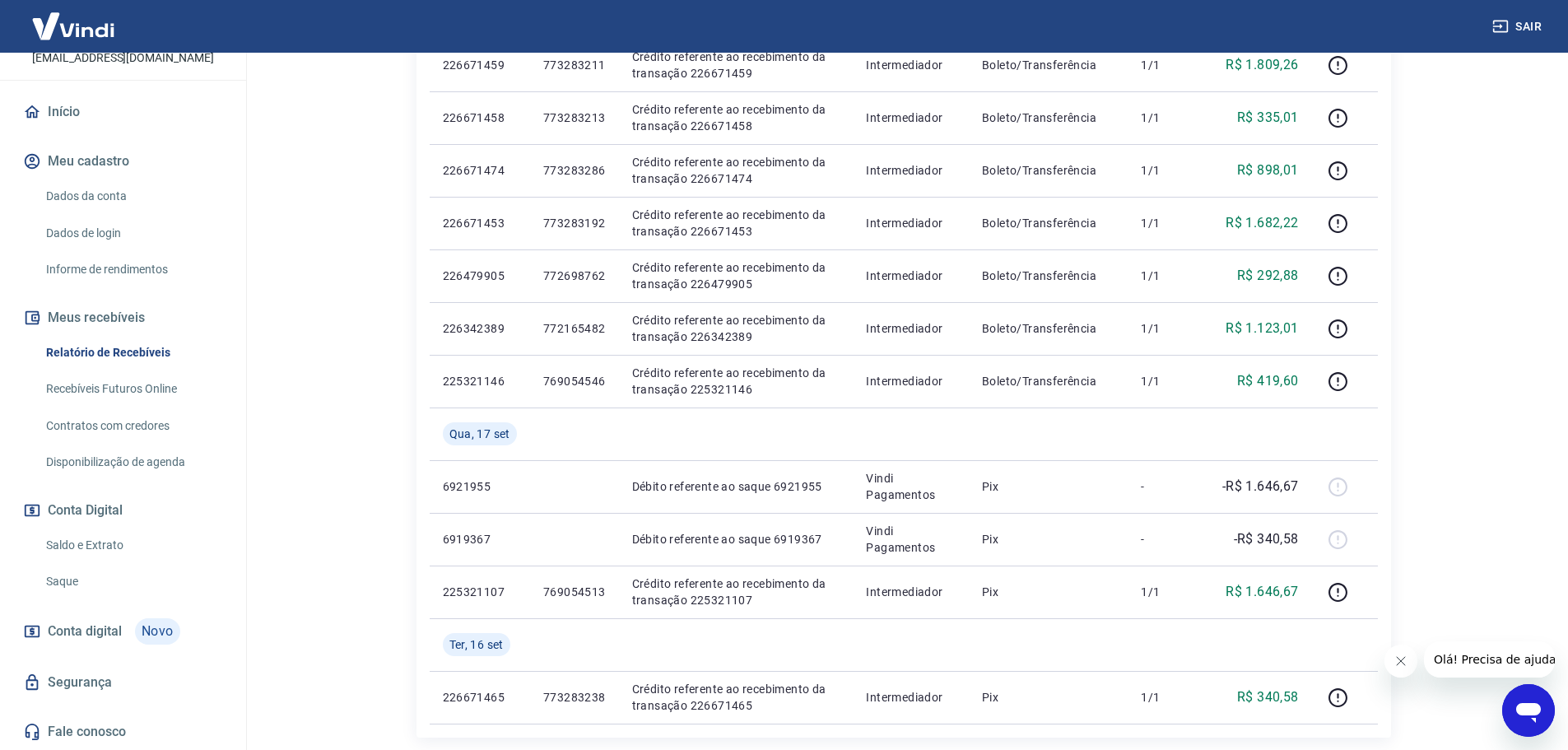
scroll to position [1533, 0]
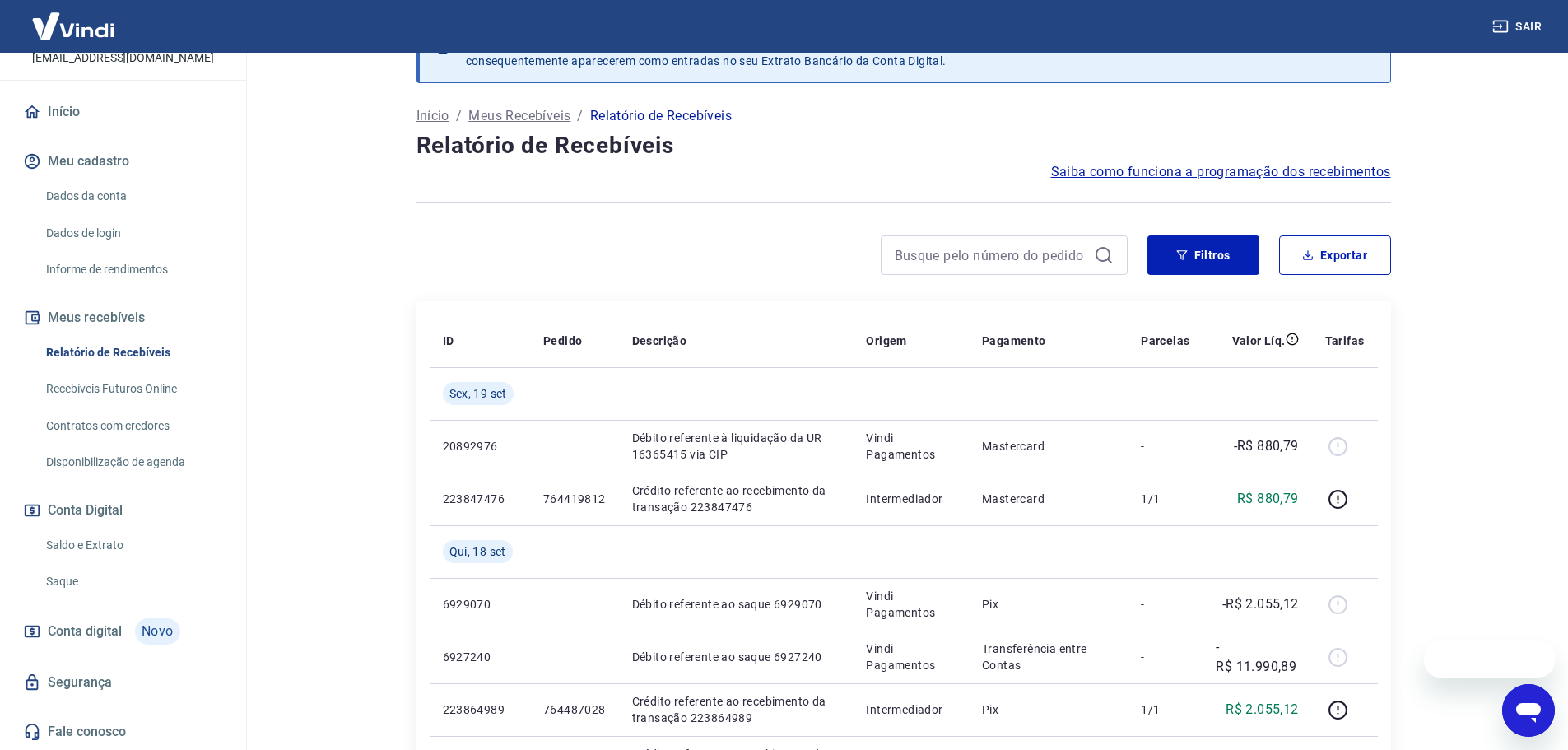
click at [122, 545] on link "Saldo e Extrato" at bounding box center [133, 545] width 187 height 34
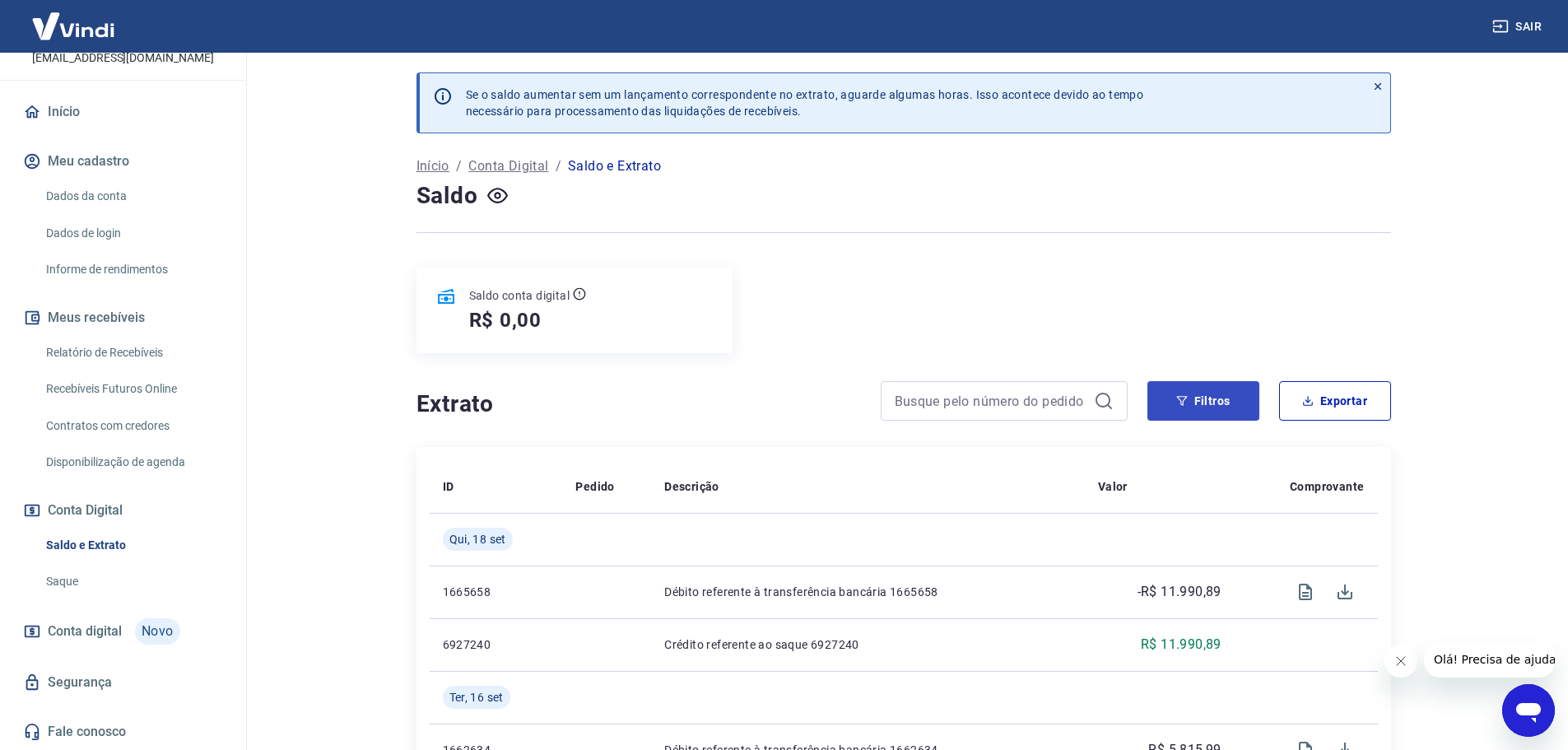
click at [1210, 348] on div "Saldo conta digital R$ 0,00" at bounding box center [904, 310] width 975 height 86
click at [1213, 406] on button "Filtros" at bounding box center [1203, 401] width 112 height 40
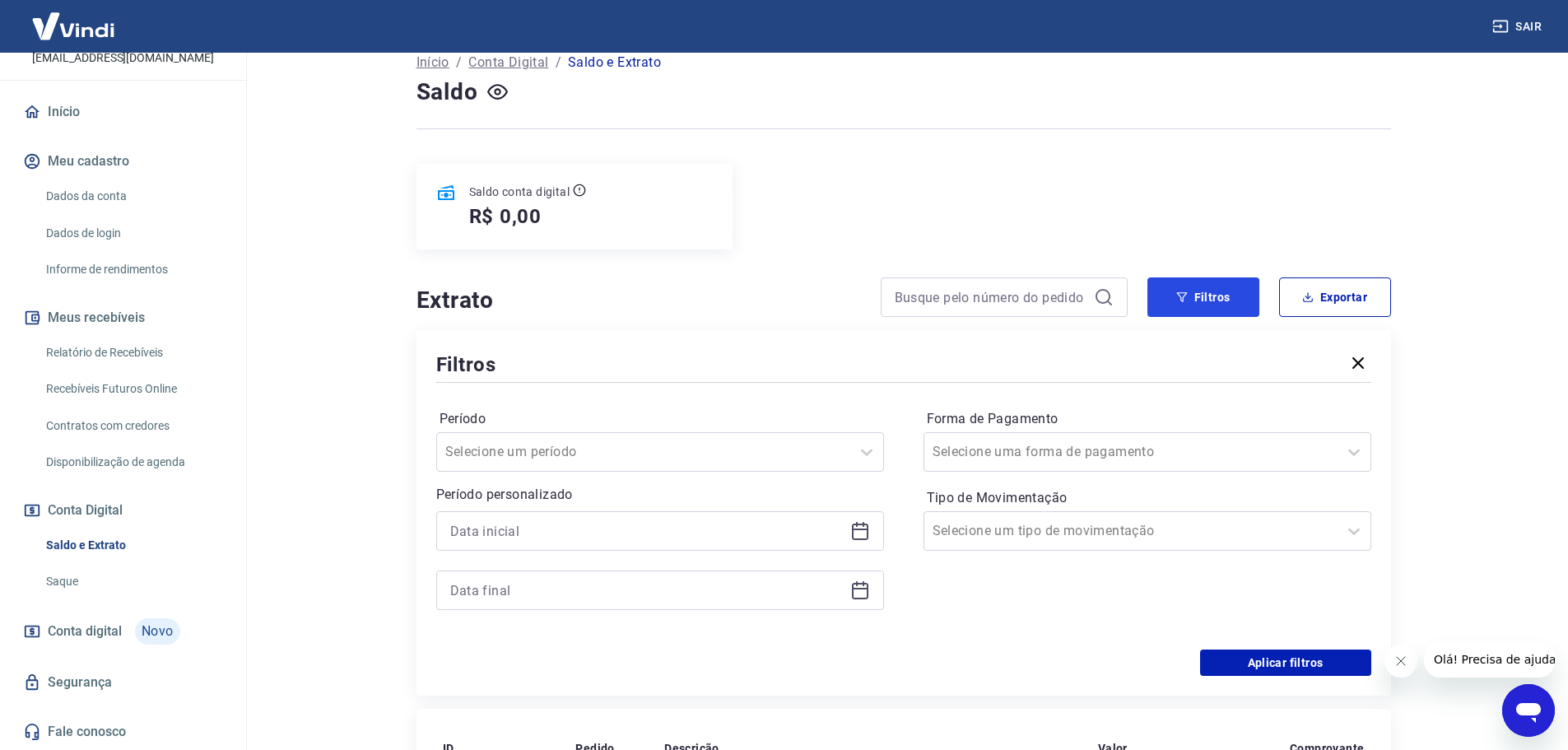
scroll to position [165, 0]
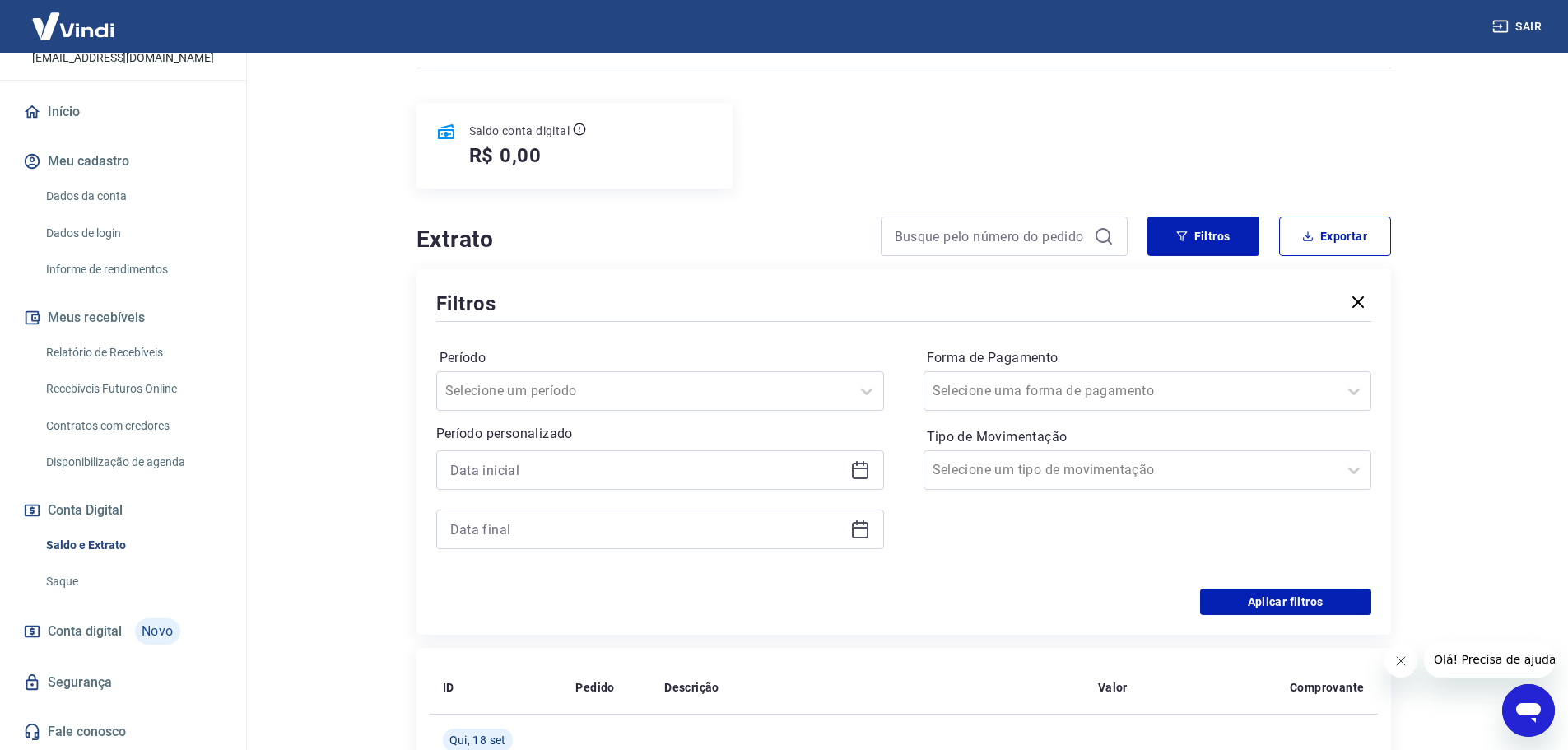
click at [859, 473] on icon at bounding box center [860, 470] width 20 height 20
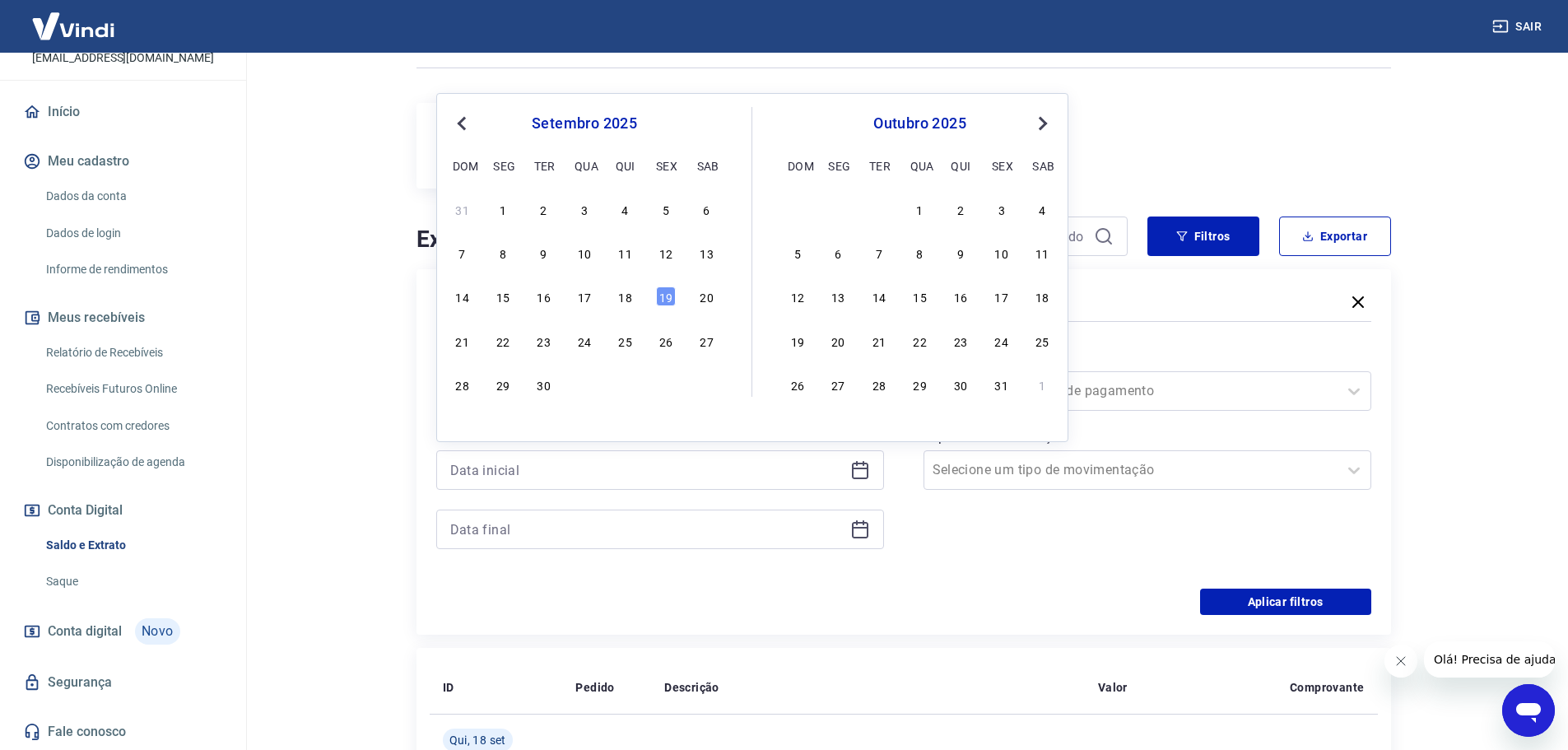
click at [463, 120] on span "Previous Month" at bounding box center [463, 123] width 0 height 19
drag, startPoint x: 664, startPoint y: 215, endPoint x: 859, endPoint y: 495, distance: 341.2
click at [674, 217] on div "1" at bounding box center [666, 208] width 20 height 20
type input "[DATE]"
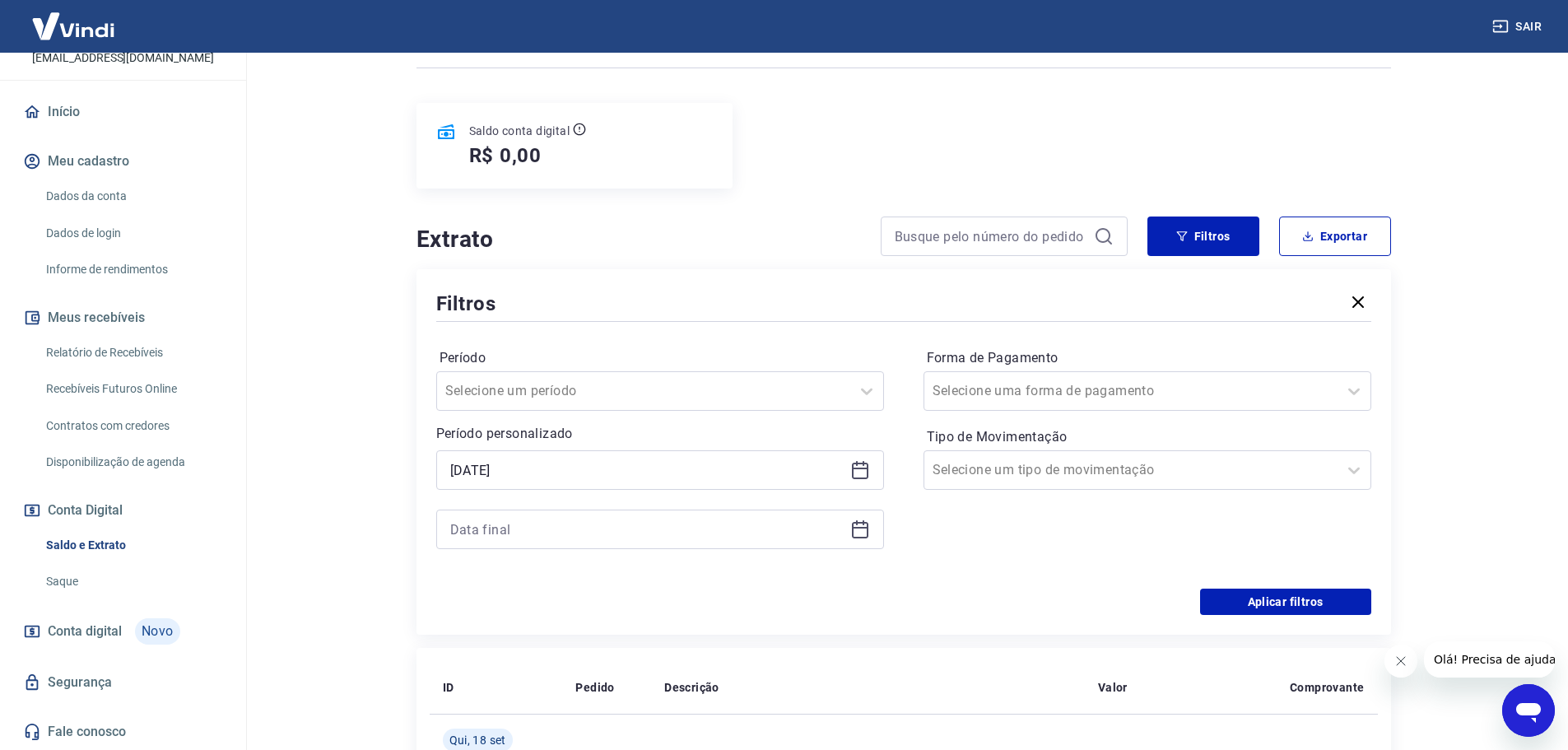
click at [859, 527] on icon at bounding box center [859, 528] width 16 height 2
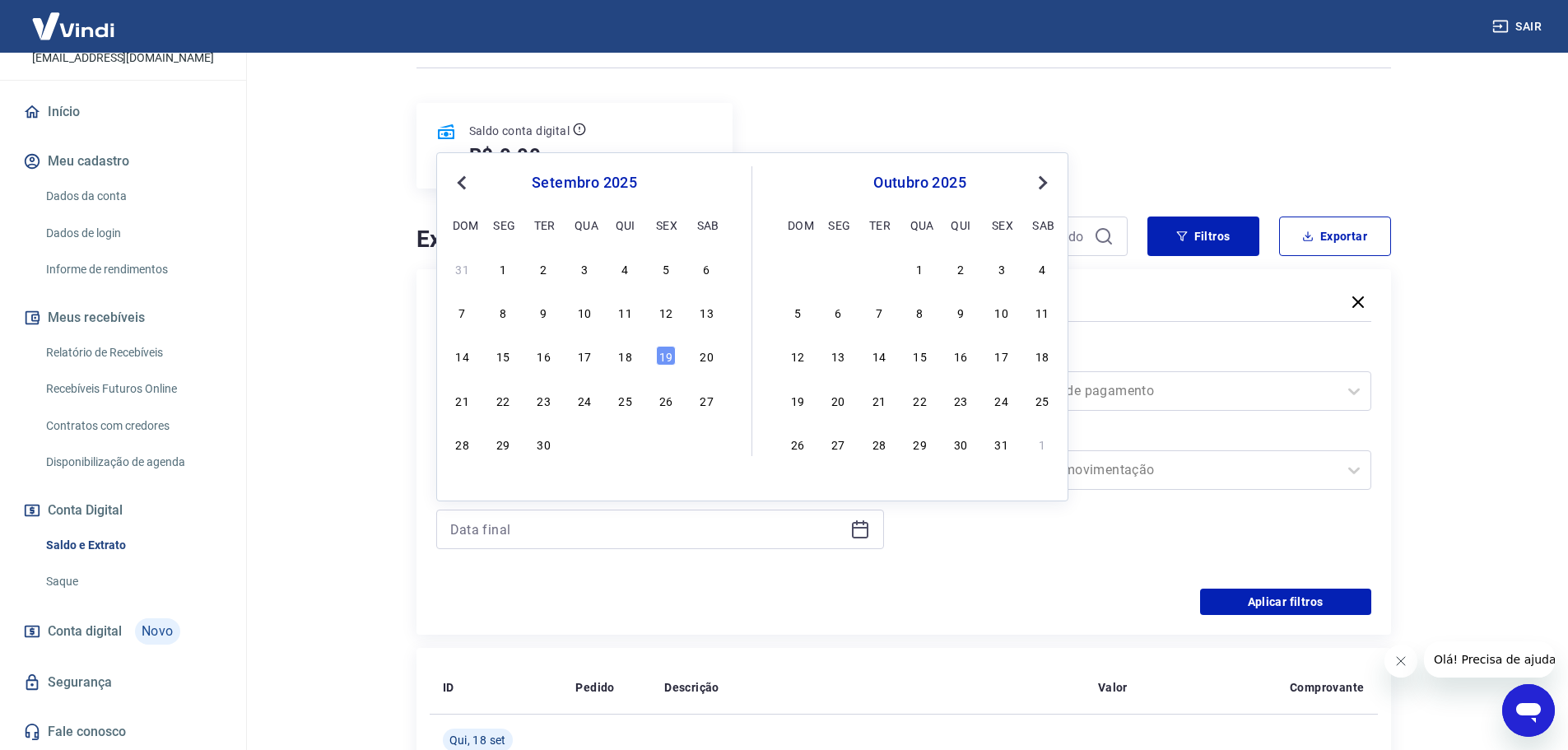
drag, startPoint x: 460, startPoint y: 188, endPoint x: 483, endPoint y: 193, distance: 23.5
click at [463, 191] on button "Previous Month" at bounding box center [461, 182] width 20 height 20
drag, startPoint x: 454, startPoint y: 486, endPoint x: 910, endPoint y: 560, distance: 462.0
click at [463, 491] on div "31" at bounding box center [462, 487] width 20 height 20
type input "[DATE]"
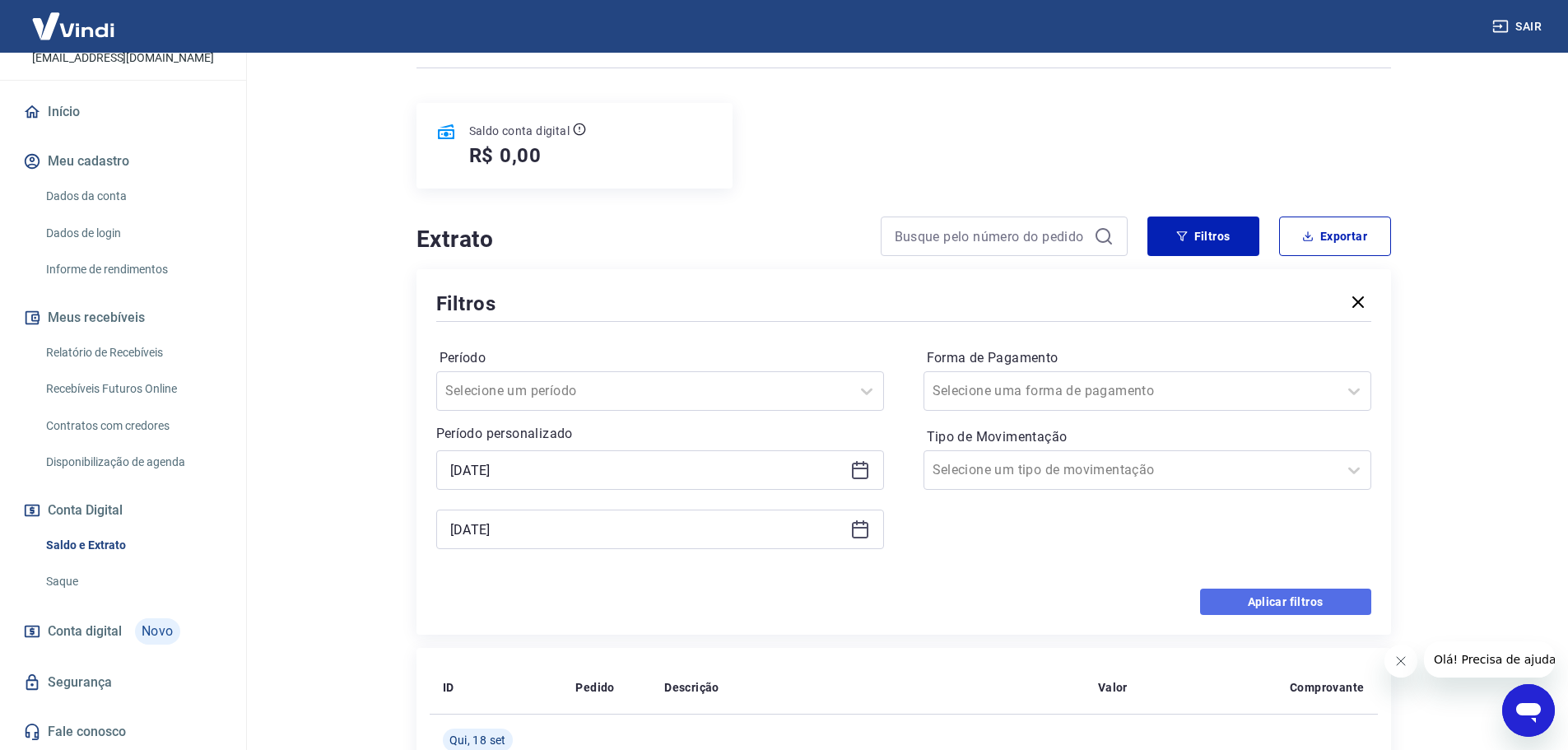
click at [1252, 595] on button "Aplicar filtros" at bounding box center [1286, 602] width 172 height 26
